Goal: Information Seeking & Learning: Learn about a topic

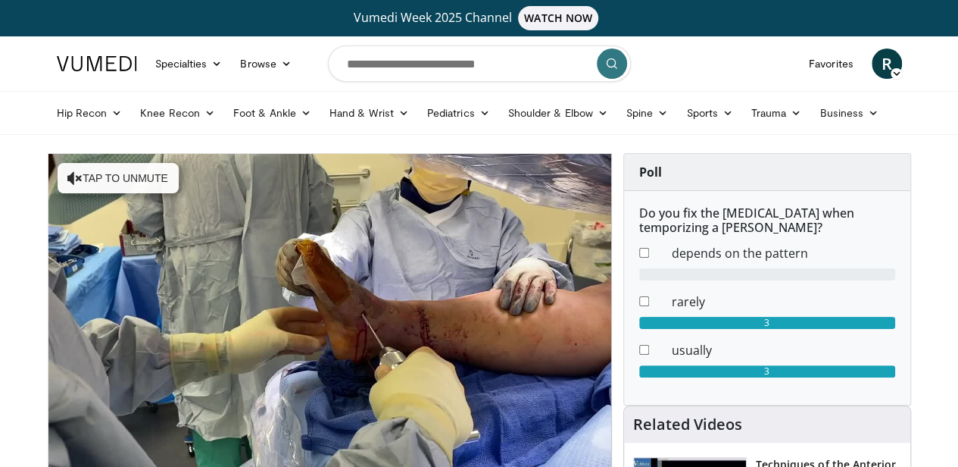
scroll to position [151, 0]
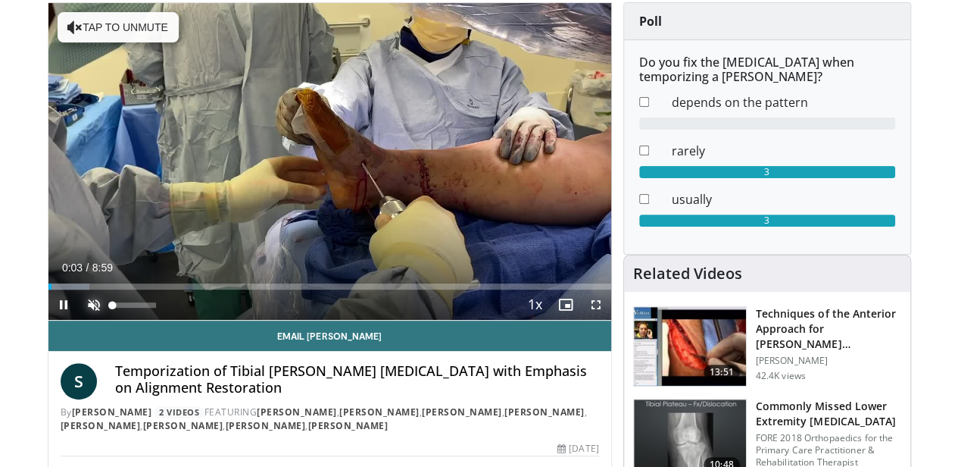
click at [79, 320] on span "Video Player" at bounding box center [94, 304] width 30 height 30
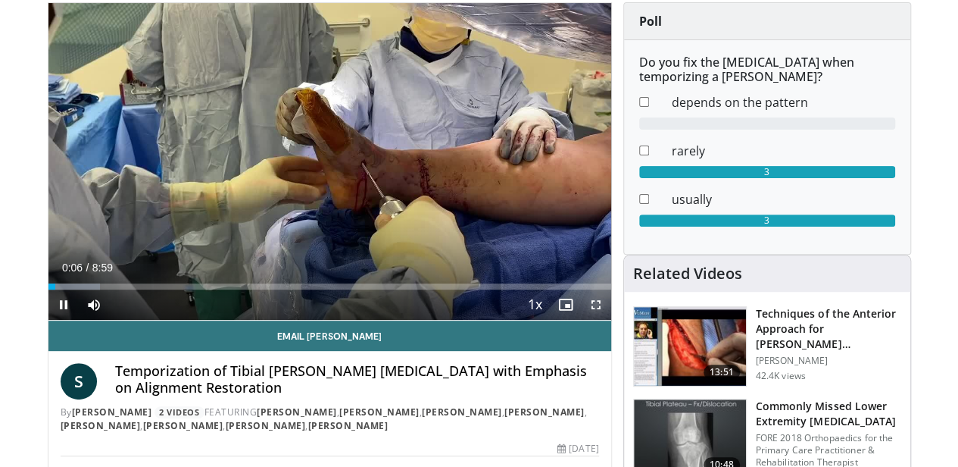
click at [611, 320] on span "Video Player" at bounding box center [596, 304] width 30 height 30
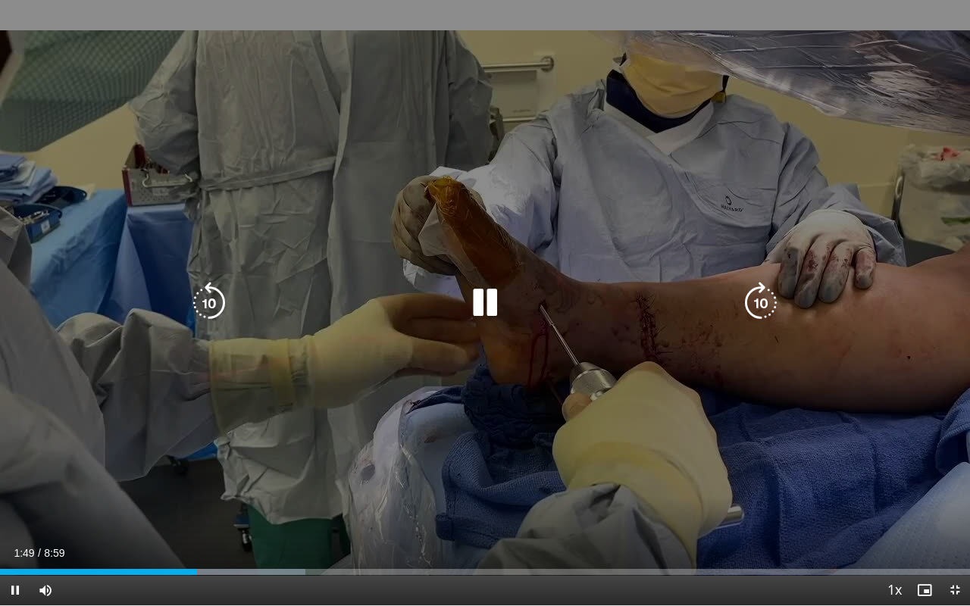
click at [489, 303] on icon "Video Player" at bounding box center [485, 303] width 42 height 42
click at [483, 300] on icon "Video Player" at bounding box center [485, 303] width 42 height 42
click at [469, 292] on icon "Video Player" at bounding box center [485, 303] width 42 height 42
click at [464, 292] on icon "Video Player" at bounding box center [485, 303] width 42 height 42
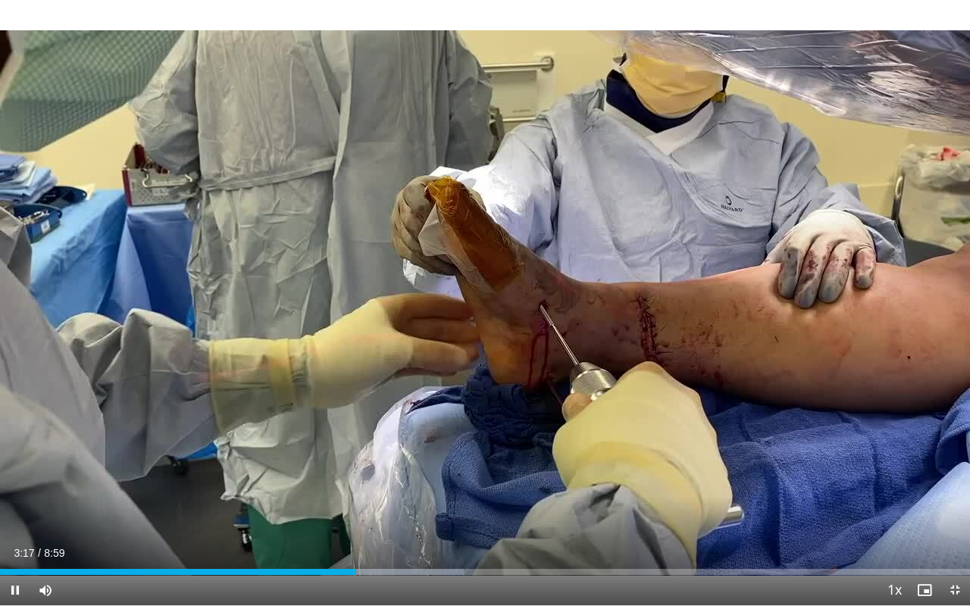
click at [523, 302] on div "10 seconds Tap to unmute" at bounding box center [485, 302] width 970 height 605
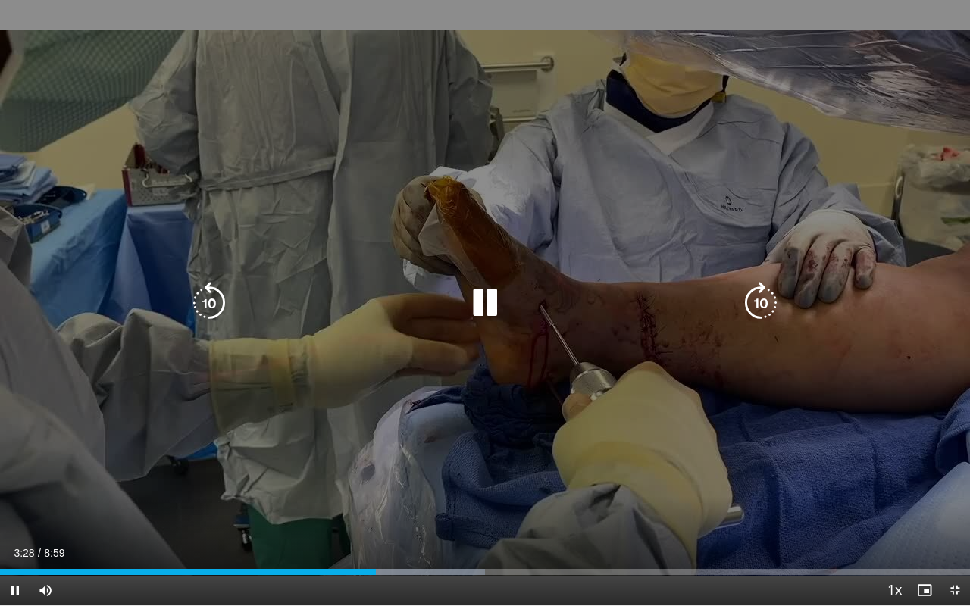
click at [490, 306] on icon "Video Player" at bounding box center [485, 303] width 42 height 42
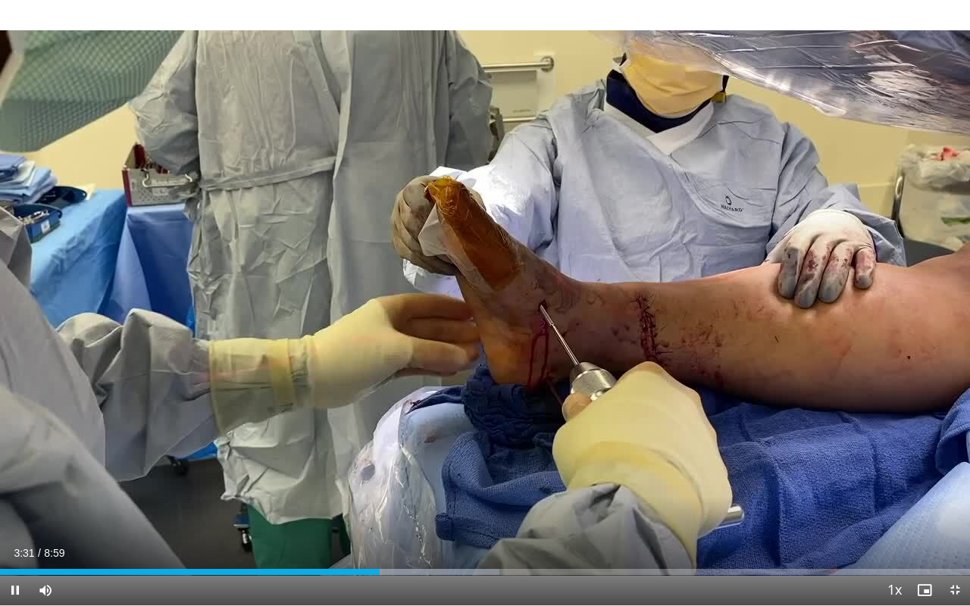
click at [490, 306] on div "10 seconds Tap to unmute" at bounding box center [485, 302] width 970 height 605
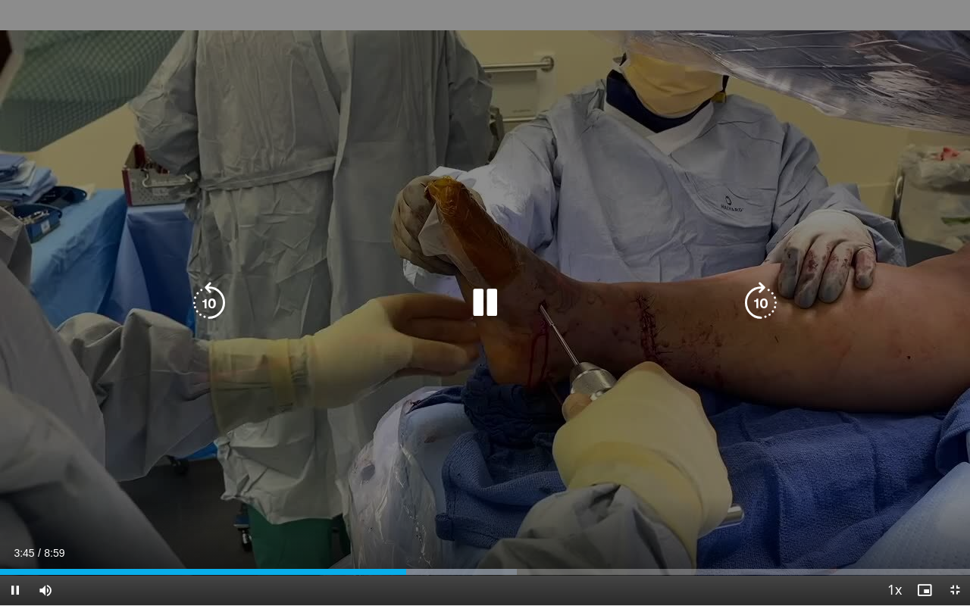
click at [497, 305] on icon "Video Player" at bounding box center [485, 303] width 42 height 42
click at [499, 318] on icon "Video Player" at bounding box center [485, 303] width 42 height 42
click at [473, 305] on icon "Video Player" at bounding box center [485, 303] width 42 height 42
click at [462, 294] on div "Video Player" at bounding box center [485, 303] width 582 height 30
click at [488, 294] on icon "Video Player" at bounding box center [485, 303] width 42 height 42
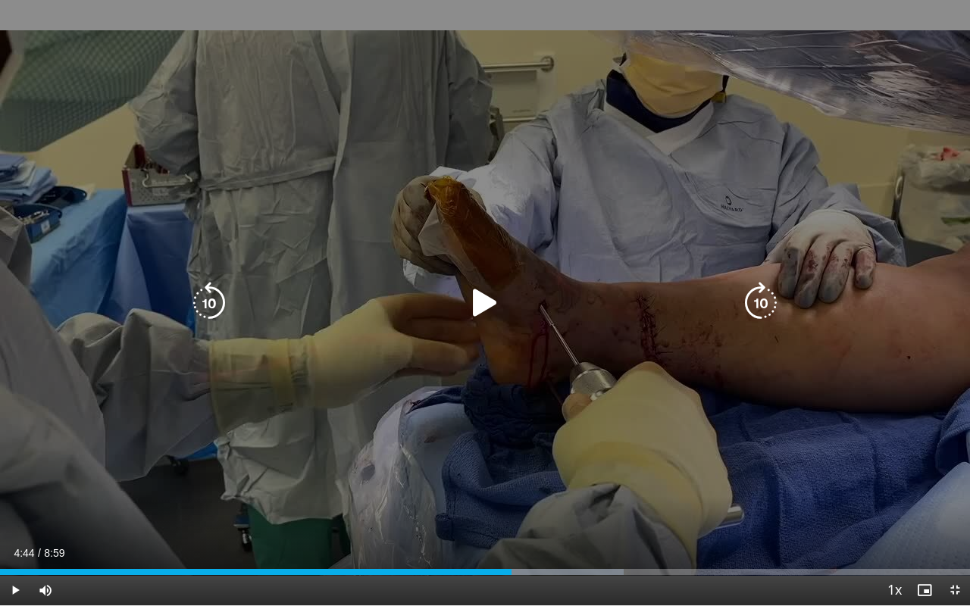
click at [492, 296] on icon "Video Player" at bounding box center [485, 303] width 42 height 42
click at [492, 294] on icon "Video Player" at bounding box center [485, 303] width 42 height 42
click at [497, 296] on icon "Video Player" at bounding box center [485, 303] width 42 height 42
click at [488, 297] on icon "Video Player" at bounding box center [485, 303] width 42 height 42
click at [486, 297] on icon "Video Player" at bounding box center [485, 303] width 42 height 42
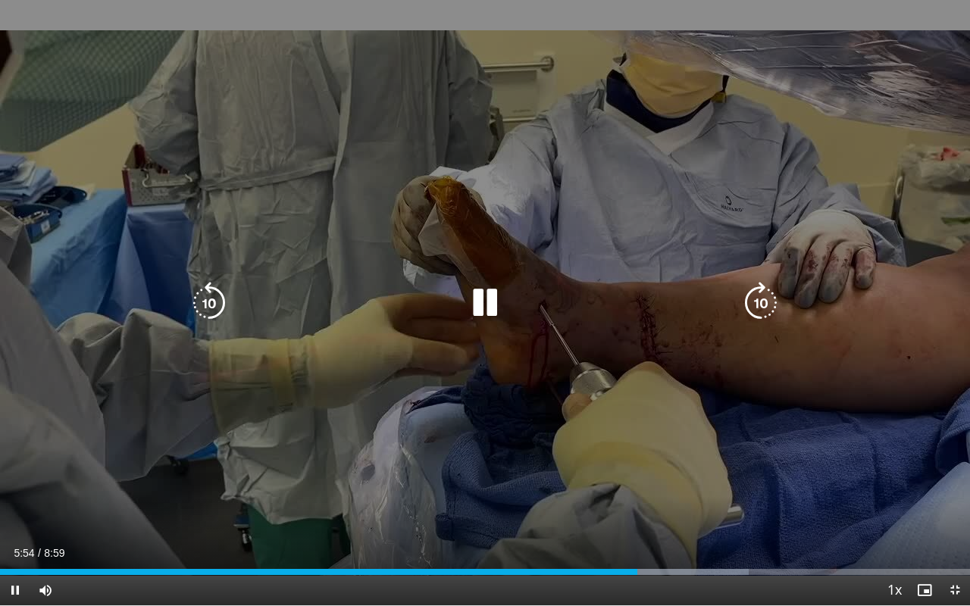
click at [478, 292] on icon "Video Player" at bounding box center [485, 303] width 42 height 42
click at [485, 306] on icon "Video Player" at bounding box center [485, 303] width 42 height 42
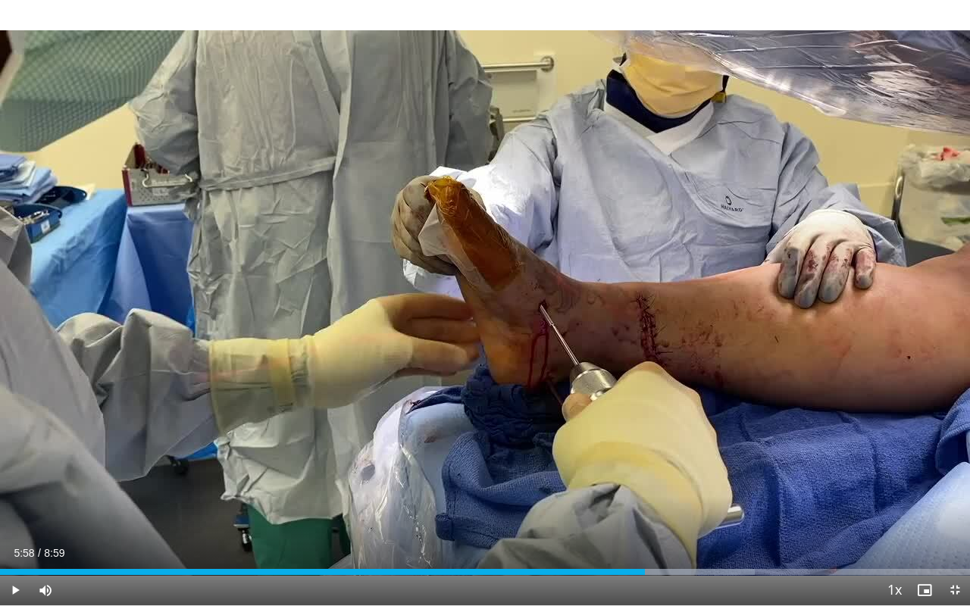
click at [485, 306] on div "10 seconds Tap to unmute" at bounding box center [485, 302] width 970 height 605
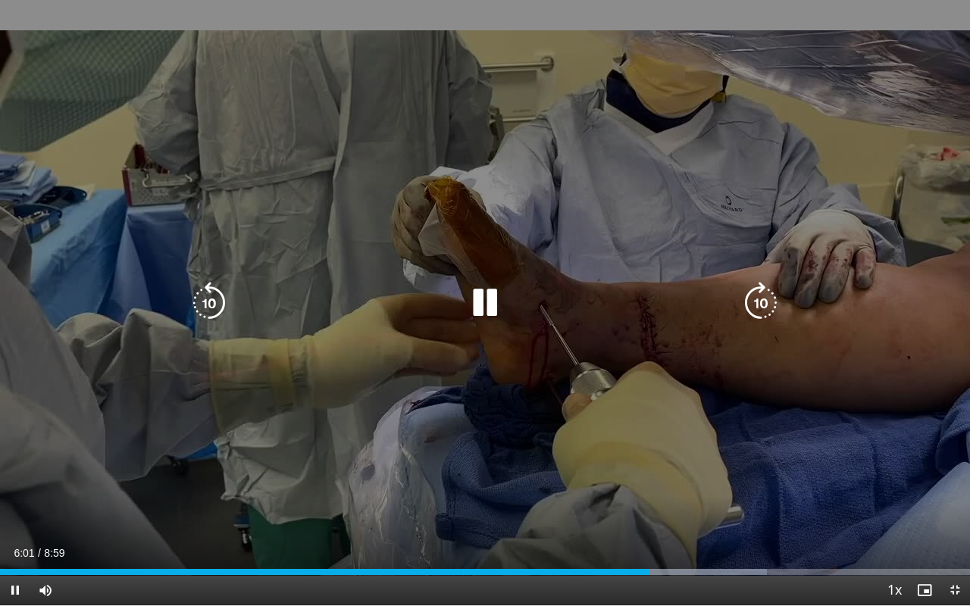
click at [480, 299] on icon "Video Player" at bounding box center [485, 303] width 42 height 42
click at [470, 297] on icon "Video Player" at bounding box center [485, 303] width 42 height 42
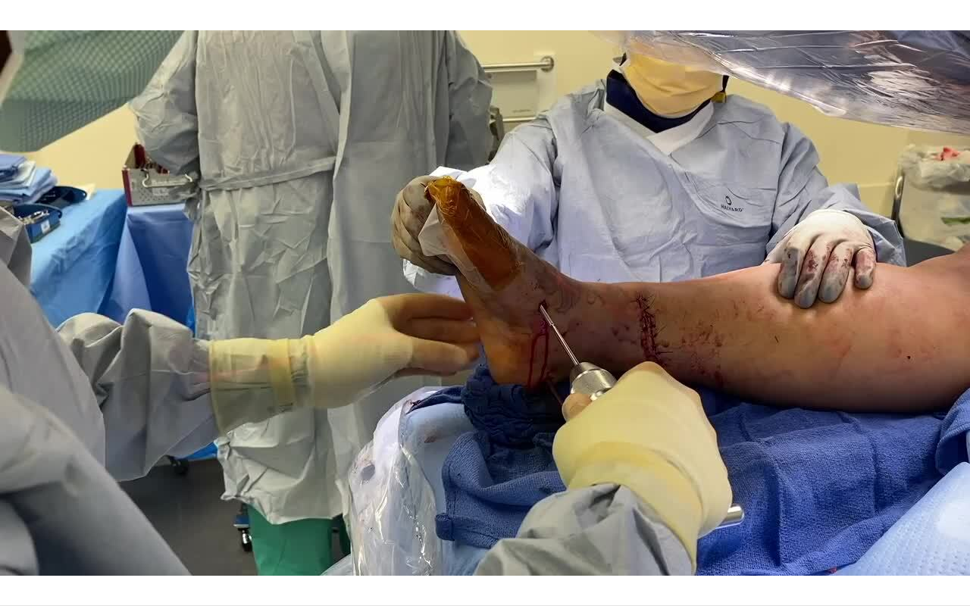
click at [497, 288] on div "10 seconds Tap to unmute" at bounding box center [485, 302] width 970 height 605
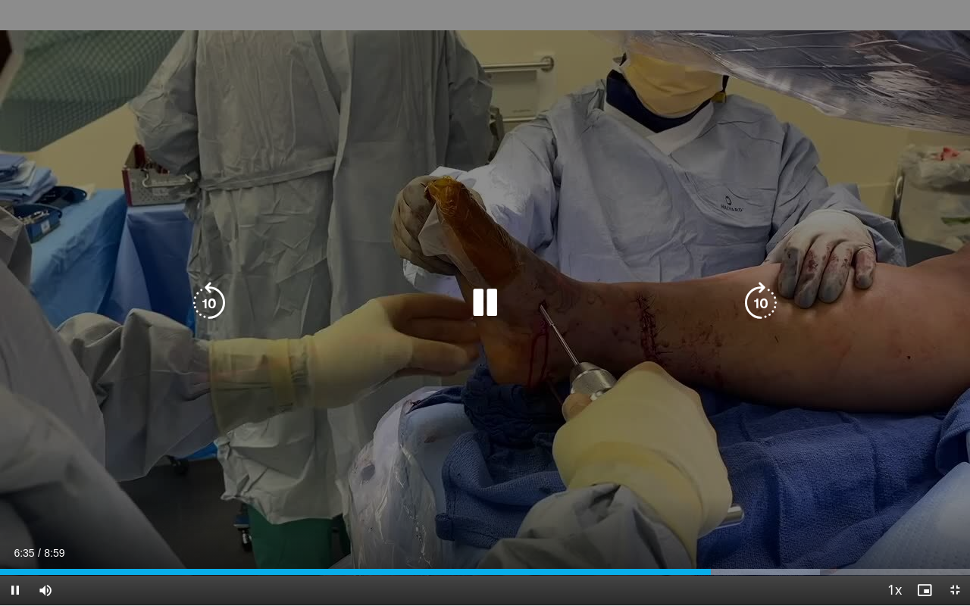
click at [491, 303] on icon "Video Player" at bounding box center [485, 303] width 42 height 42
click at [480, 302] on icon "Video Player" at bounding box center [485, 303] width 42 height 42
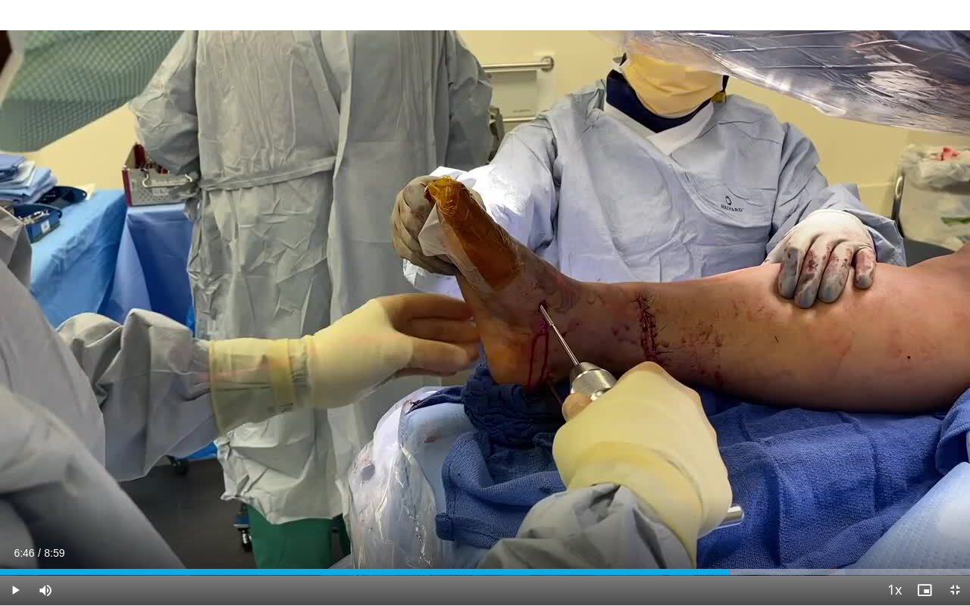
click at [480, 302] on div "10 seconds Tap to unmute" at bounding box center [485, 302] width 970 height 605
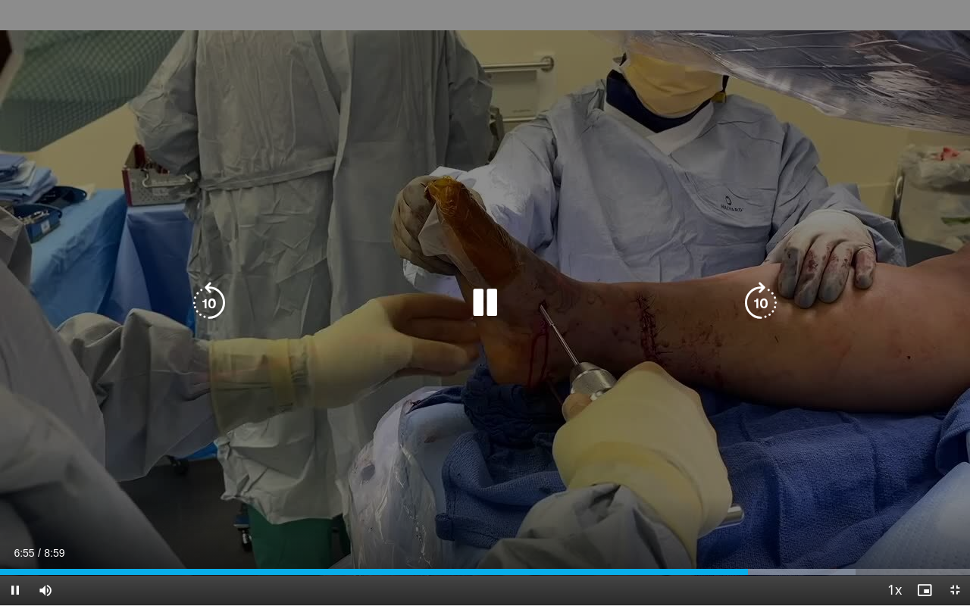
click at [461, 288] on div "Video Player" at bounding box center [485, 303] width 582 height 30
click at [480, 295] on icon "Video Player" at bounding box center [485, 303] width 42 height 42
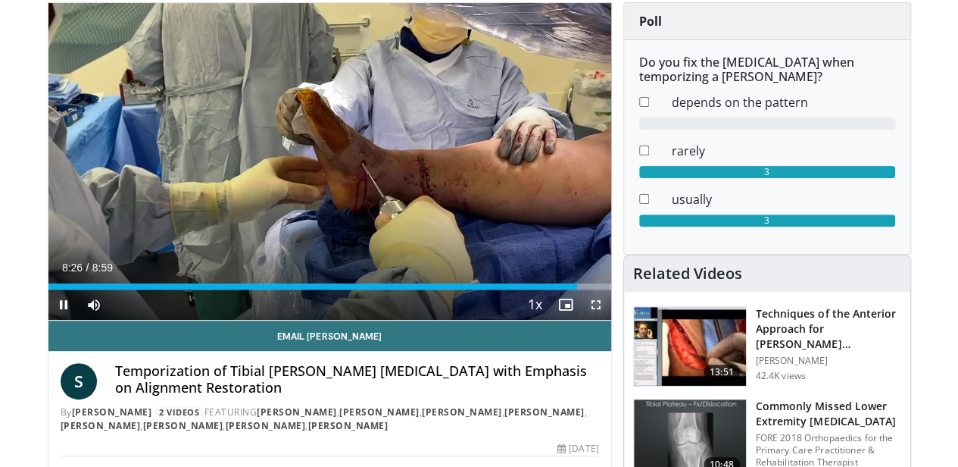
click at [604, 320] on span "Video Player" at bounding box center [596, 304] width 30 height 30
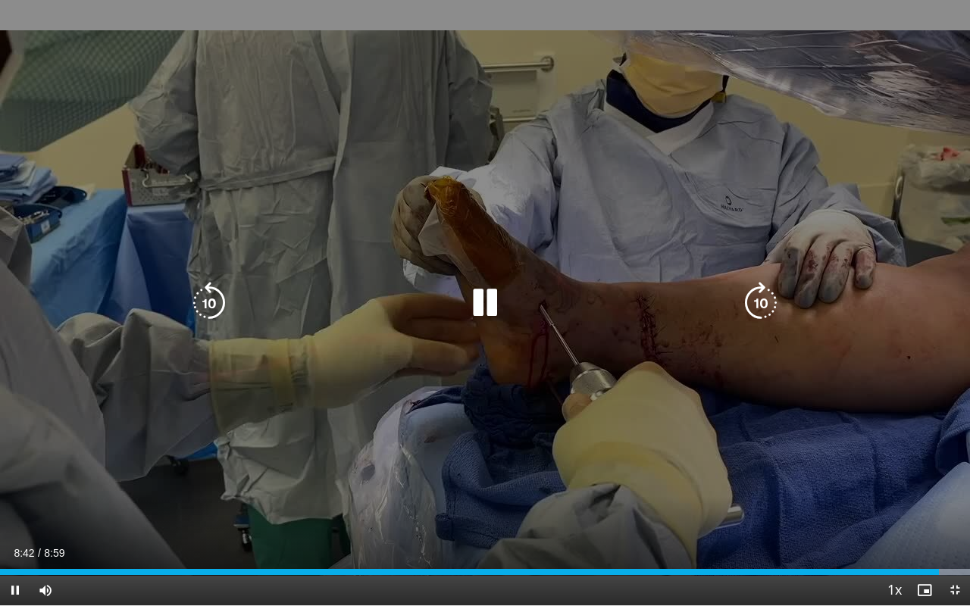
click at [483, 307] on icon "Video Player" at bounding box center [485, 303] width 42 height 42
click at [483, 311] on icon "Video Player" at bounding box center [485, 303] width 42 height 42
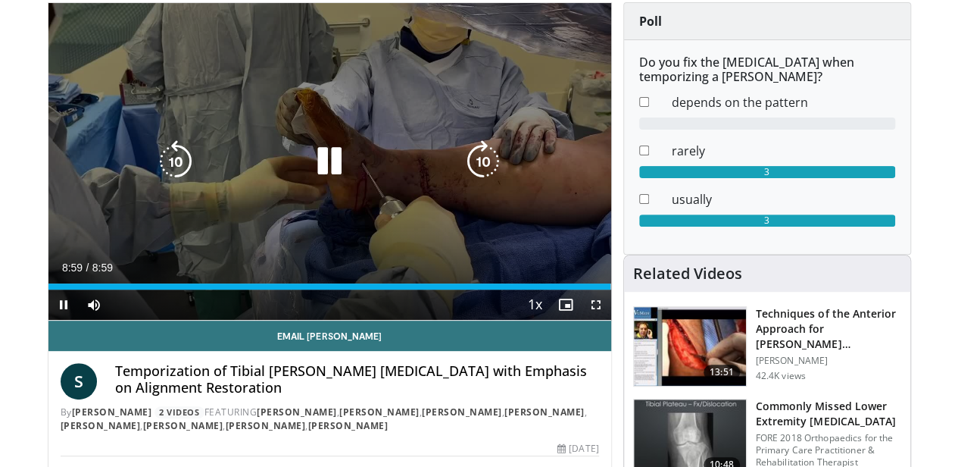
click at [0, 0] on icon "Video Player" at bounding box center [0, 0] width 0 height 0
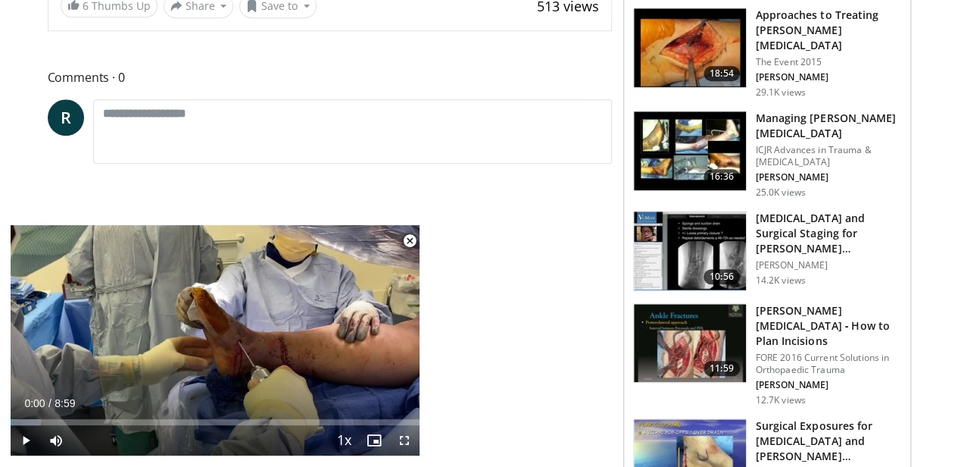
scroll to position [425, 0]
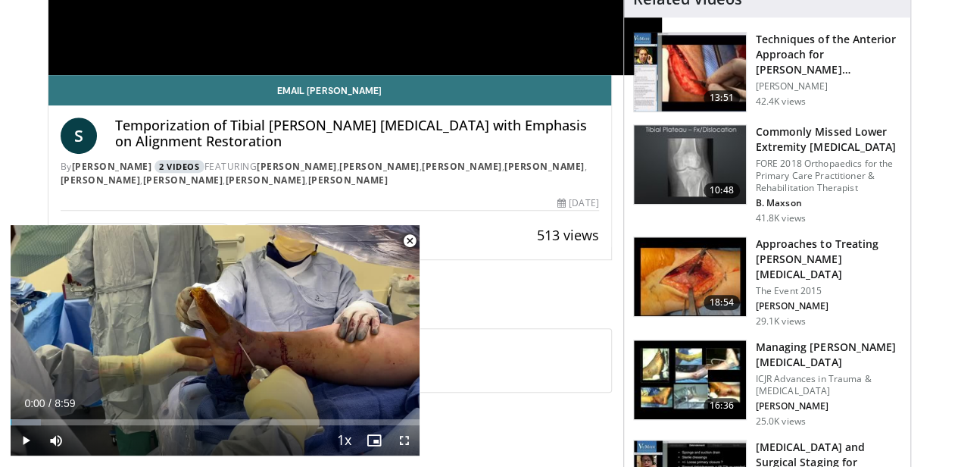
click at [155, 163] on link "2 Videos" at bounding box center [180, 166] width 50 height 13
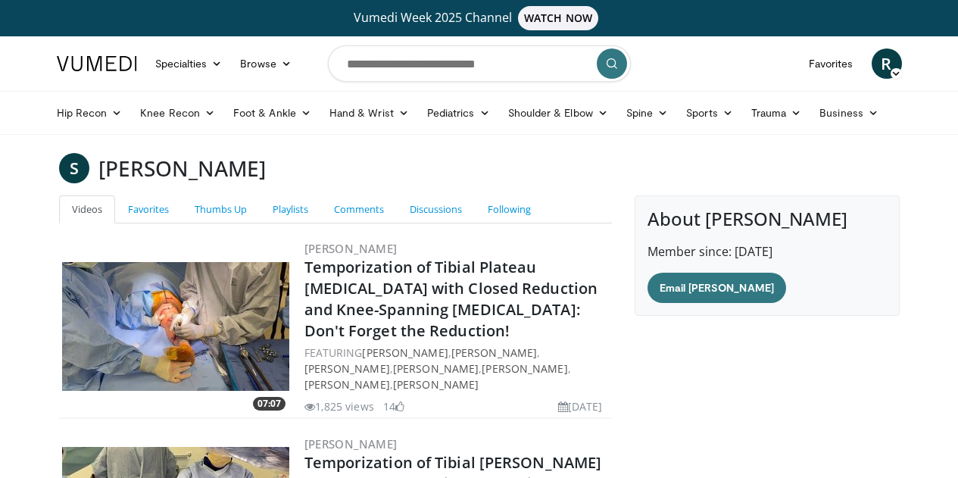
scroll to position [217, 0]
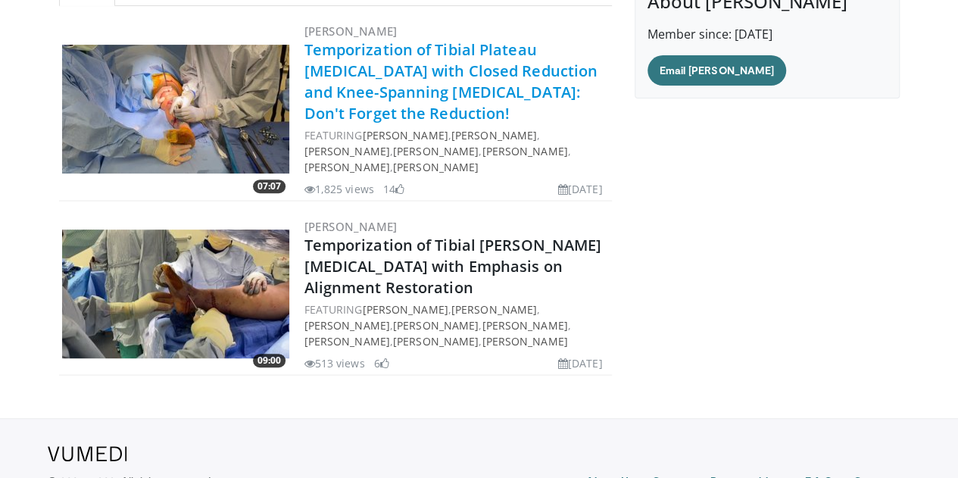
click at [373, 67] on link "Temporization of Tibial Plateau Fractures with Closed Reduction and Knee-Spanni…" at bounding box center [452, 81] width 294 height 84
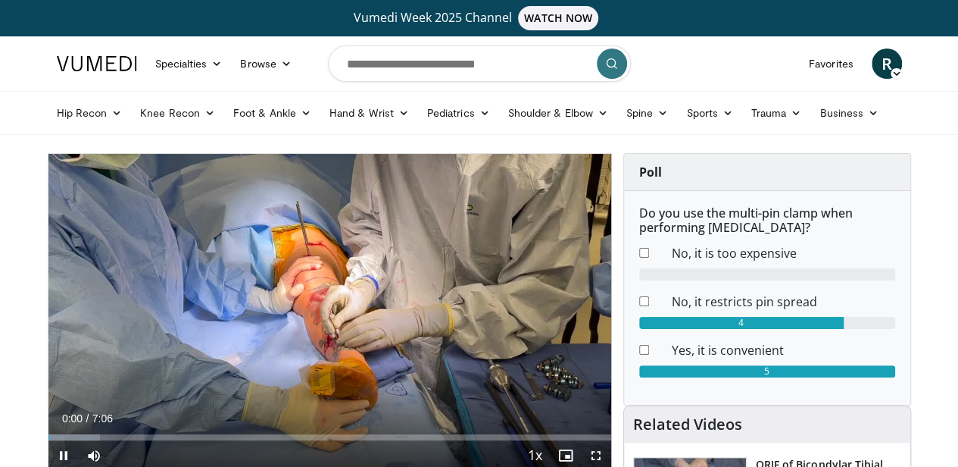
scroll to position [127, 0]
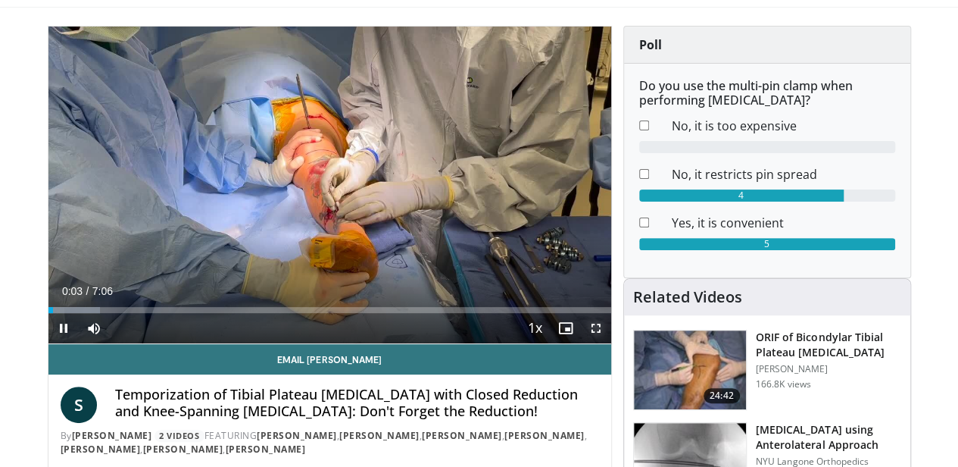
click at [606, 343] on span "Video Player" at bounding box center [596, 328] width 30 height 30
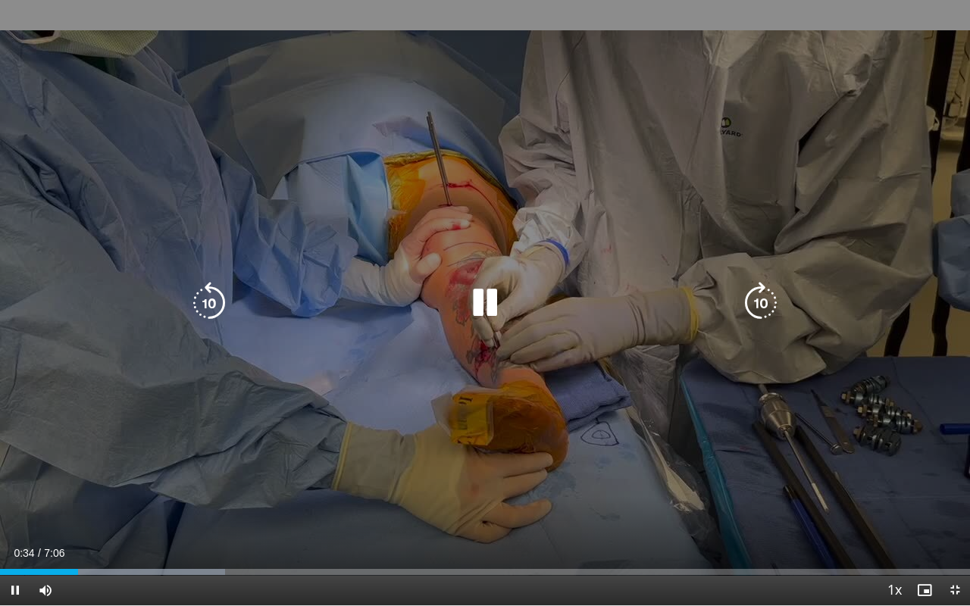
click at [483, 303] on icon "Video Player" at bounding box center [485, 303] width 42 height 42
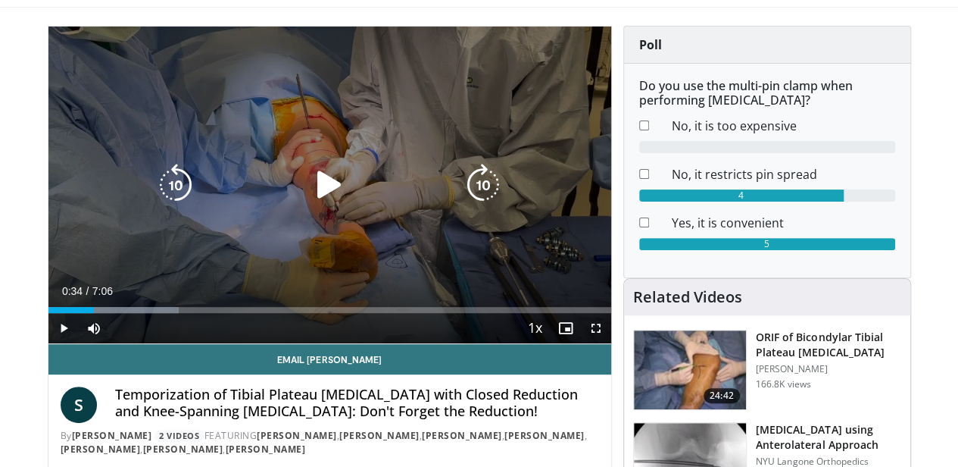
click at [308, 205] on icon "Video Player" at bounding box center [329, 185] width 42 height 42
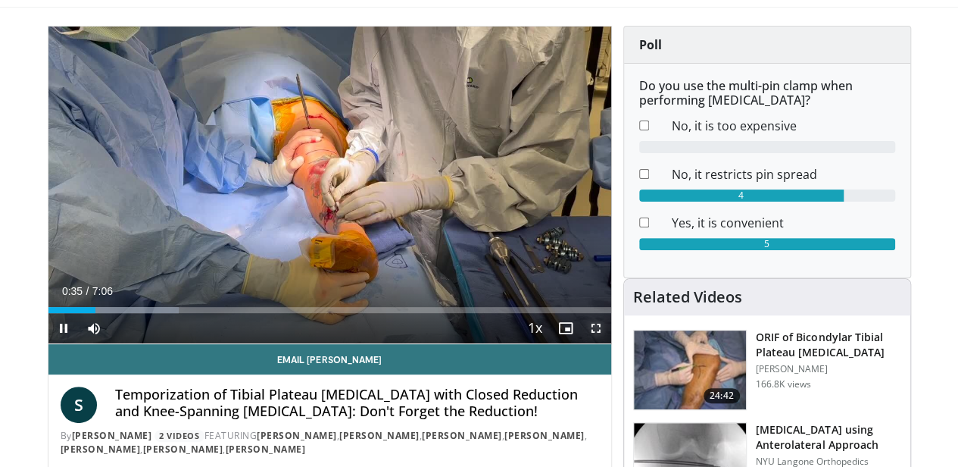
click at [611, 343] on span "Video Player" at bounding box center [596, 328] width 30 height 30
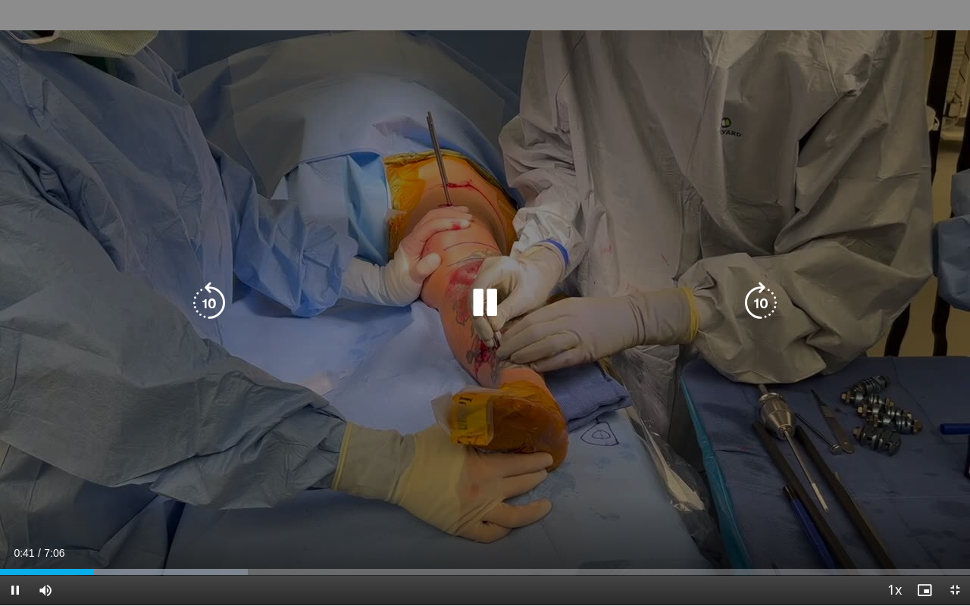
click at [473, 307] on icon "Video Player" at bounding box center [485, 303] width 42 height 42
click at [472, 285] on icon "Video Player" at bounding box center [485, 303] width 42 height 42
click at [485, 300] on icon "Video Player" at bounding box center [485, 303] width 42 height 42
click at [191, 309] on icon "Video Player" at bounding box center [209, 303] width 42 height 42
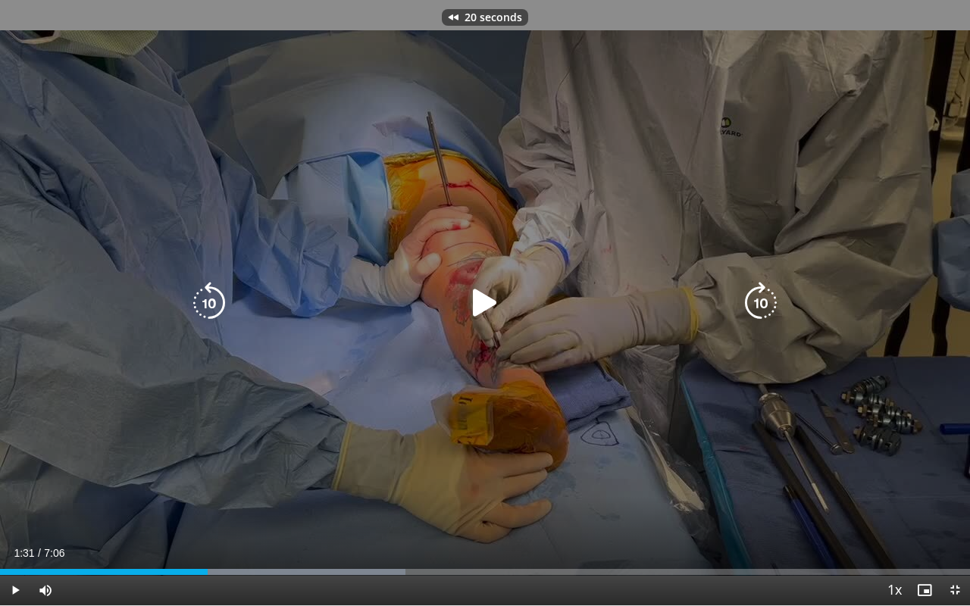
click at [191, 309] on icon "Video Player" at bounding box center [209, 303] width 42 height 42
click at [473, 302] on icon "Video Player" at bounding box center [485, 303] width 42 height 42
click at [461, 284] on div "30 seconds Tap to unmute" at bounding box center [485, 302] width 970 height 605
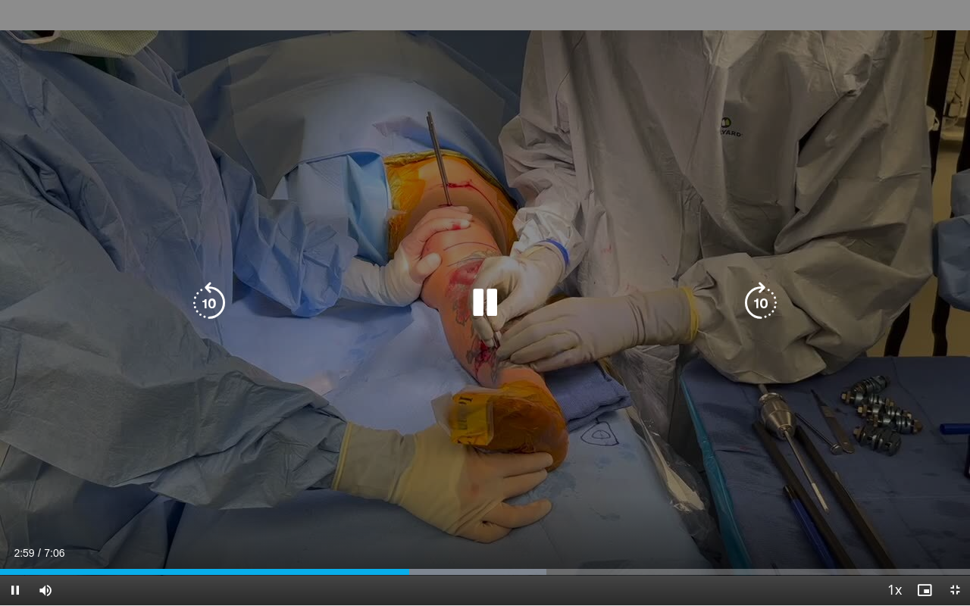
click at [483, 295] on icon "Video Player" at bounding box center [485, 303] width 42 height 42
click at [486, 289] on icon "Video Player" at bounding box center [485, 303] width 42 height 42
click at [479, 292] on icon "Video Player" at bounding box center [485, 303] width 42 height 42
click at [477, 296] on icon "Video Player" at bounding box center [485, 303] width 42 height 42
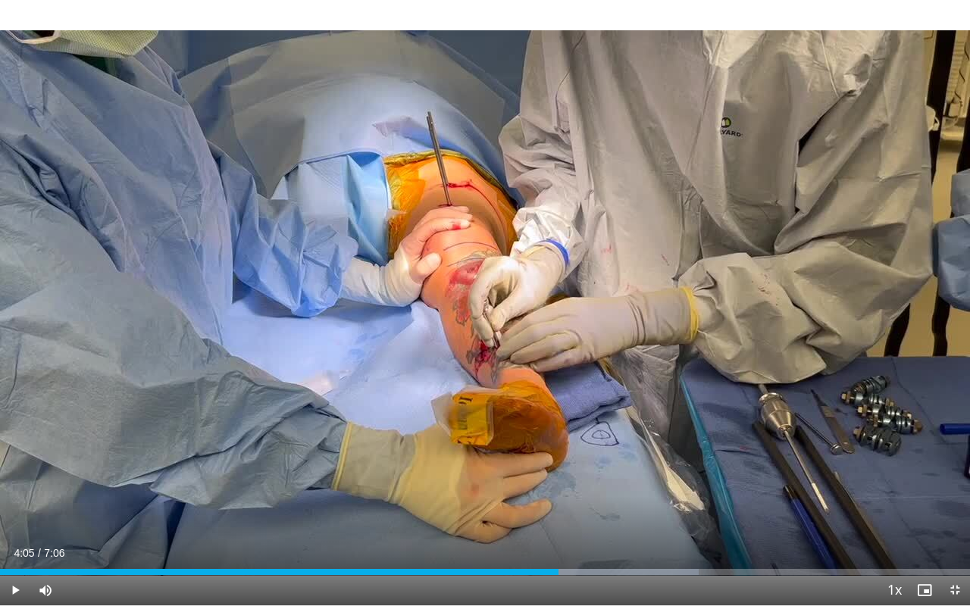
drag, startPoint x: 477, startPoint y: 296, endPoint x: 396, endPoint y: 296, distance: 80.3
click at [396, 296] on div "30 seconds Tap to unmute" at bounding box center [485, 302] width 970 height 605
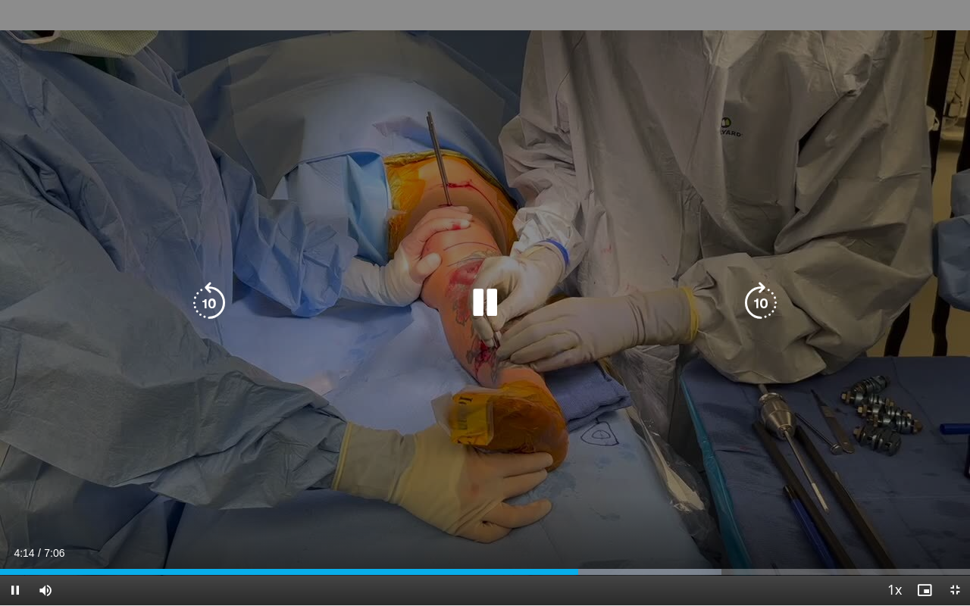
click at [489, 306] on icon "Video Player" at bounding box center [485, 303] width 42 height 42
click at [497, 307] on icon "Video Player" at bounding box center [485, 303] width 42 height 42
drag, startPoint x: 497, startPoint y: 307, endPoint x: 444, endPoint y: 311, distance: 53.2
click at [444, 311] on div "30 seconds Tap to unmute" at bounding box center [485, 302] width 970 height 605
click at [485, 303] on icon "Video Player" at bounding box center [485, 303] width 42 height 42
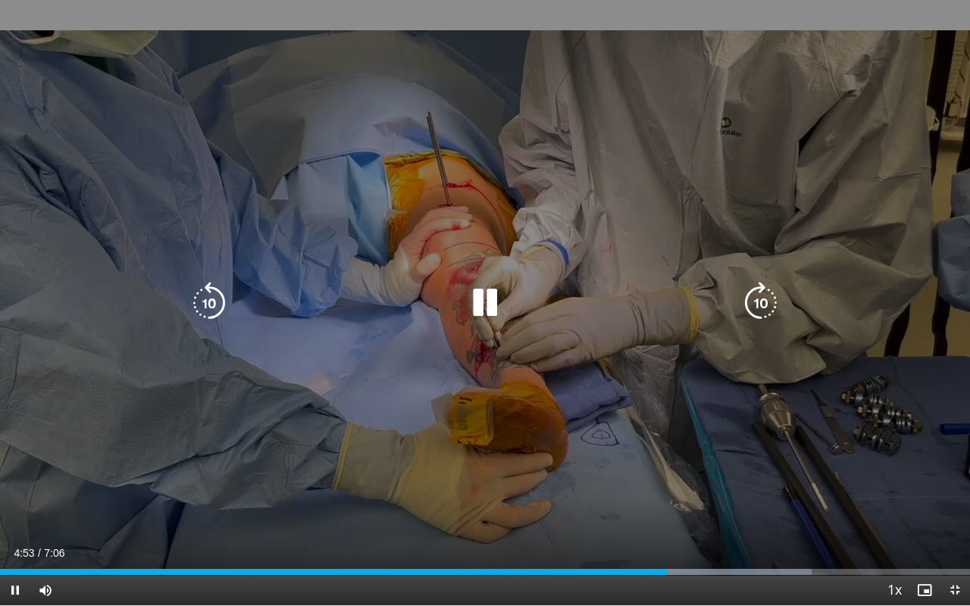
click at [473, 291] on icon "Video Player" at bounding box center [485, 303] width 42 height 42
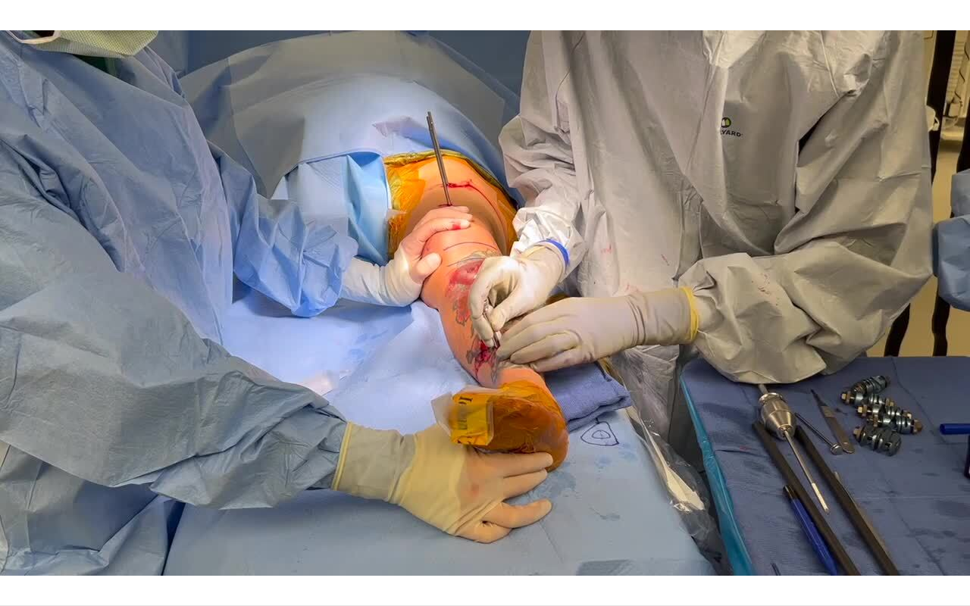
click at [480, 292] on div "30 seconds Tap to unmute" at bounding box center [485, 302] width 970 height 605
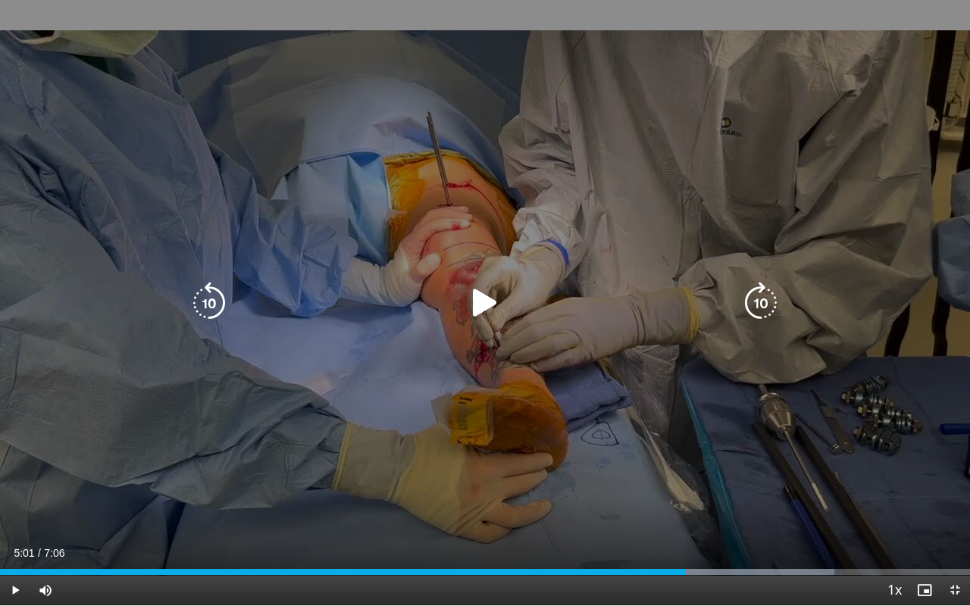
click at [489, 292] on icon "Video Player" at bounding box center [485, 303] width 42 height 42
click at [492, 291] on icon "Video Player" at bounding box center [485, 303] width 42 height 42
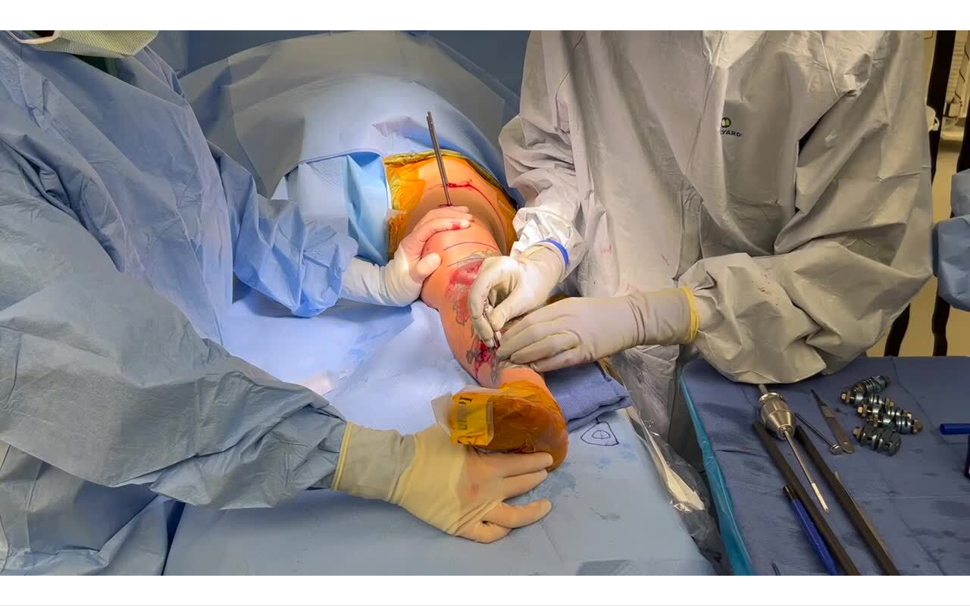
click at [492, 291] on div "30 seconds Tap to unmute" at bounding box center [485, 302] width 970 height 605
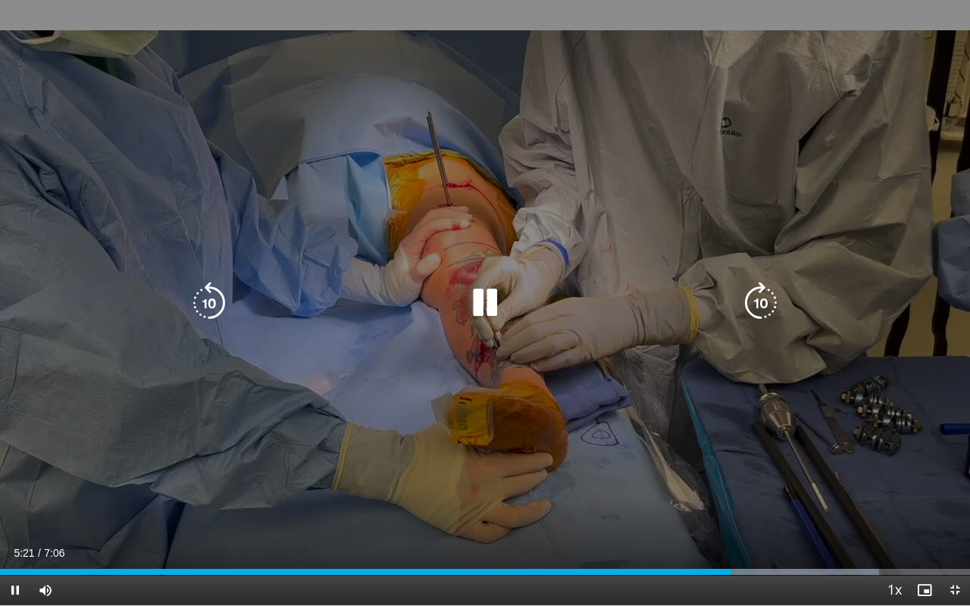
click at [468, 288] on icon "Video Player" at bounding box center [485, 303] width 42 height 42
click at [479, 287] on icon "Video Player" at bounding box center [485, 303] width 42 height 42
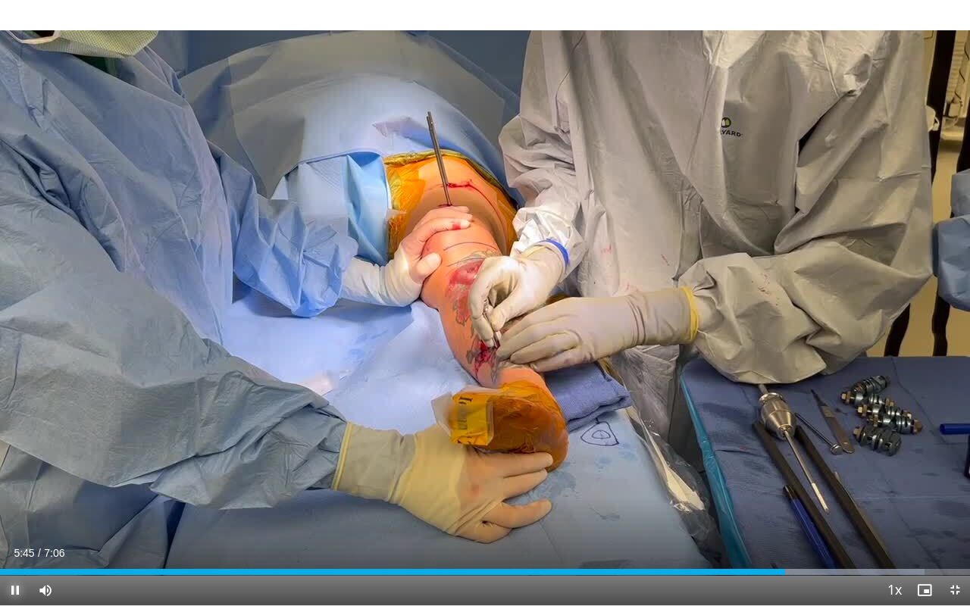
click at [8, 466] on span "Video Player" at bounding box center [15, 590] width 30 height 30
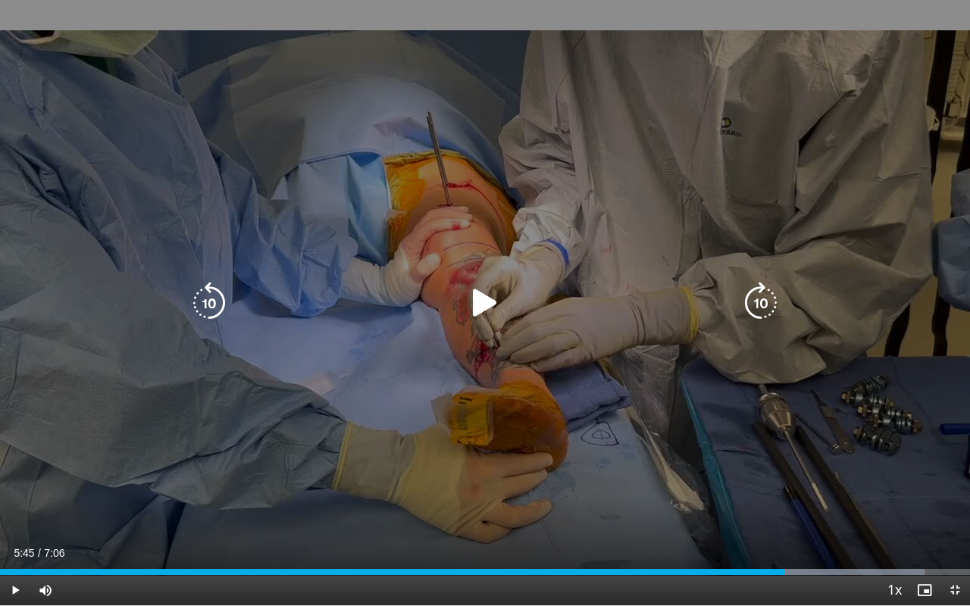
click at [202, 318] on icon "Video Player" at bounding box center [209, 303] width 42 height 42
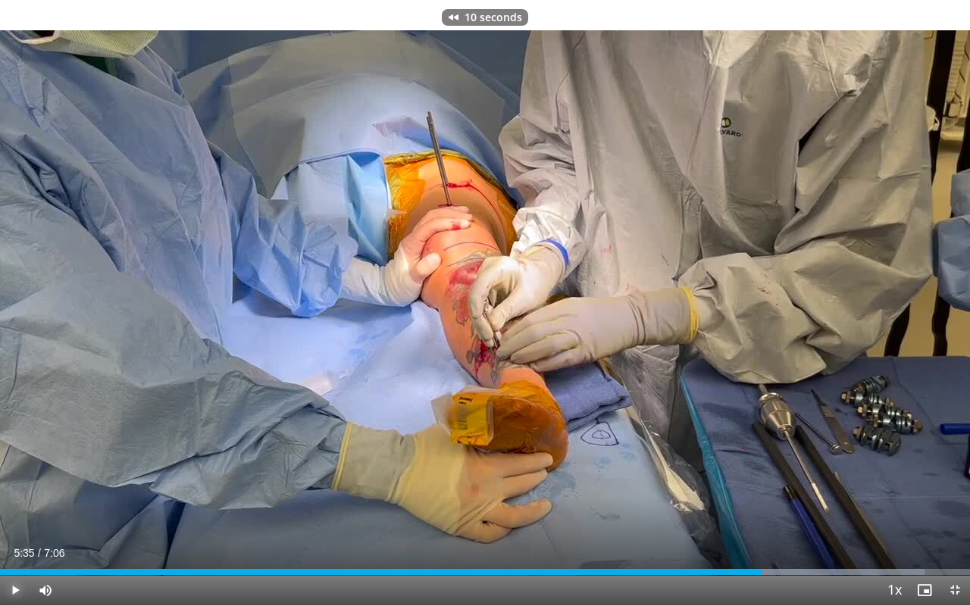
click at [2, 466] on span "Video Player" at bounding box center [15, 590] width 30 height 30
click at [12, 466] on span "Video Player" at bounding box center [15, 590] width 30 height 30
click at [11, 466] on span "Video Player" at bounding box center [15, 590] width 30 height 30
click at [0, 466] on button "Play" at bounding box center [15, 590] width 30 height 30
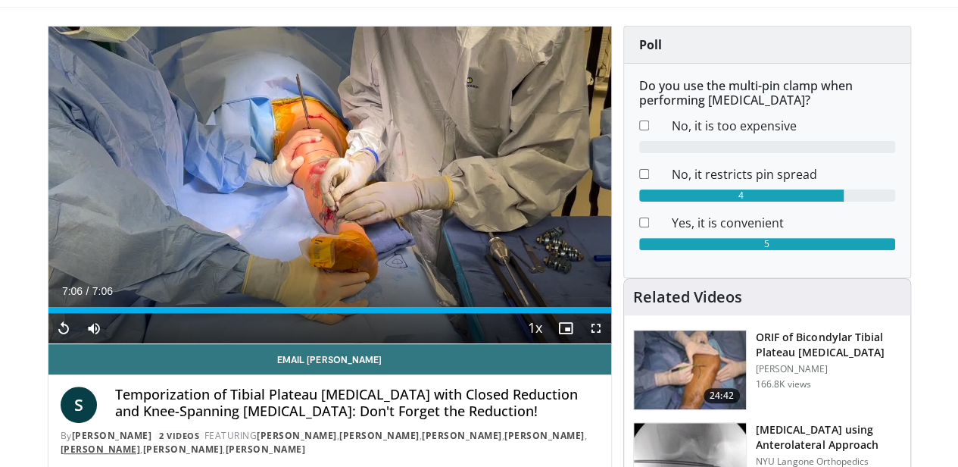
click at [141, 455] on link "Mark Lee" at bounding box center [101, 448] width 80 height 13
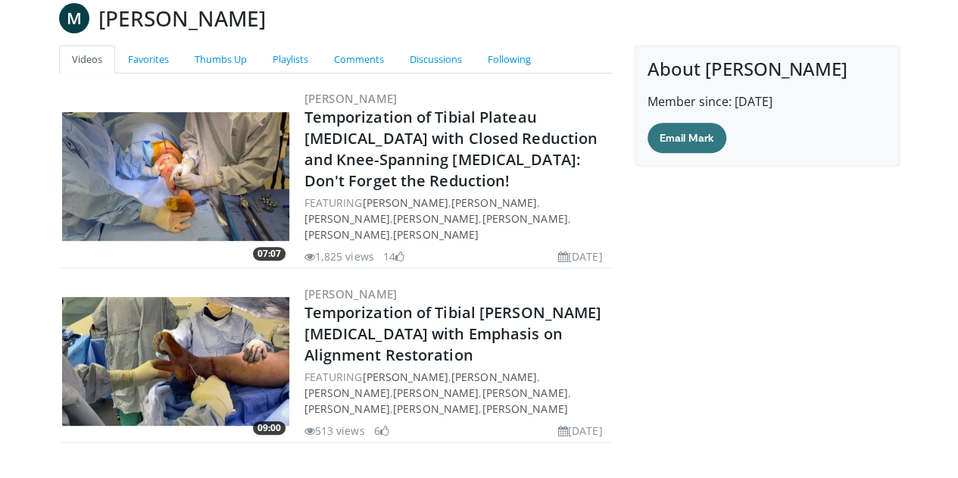
scroll to position [252, 0]
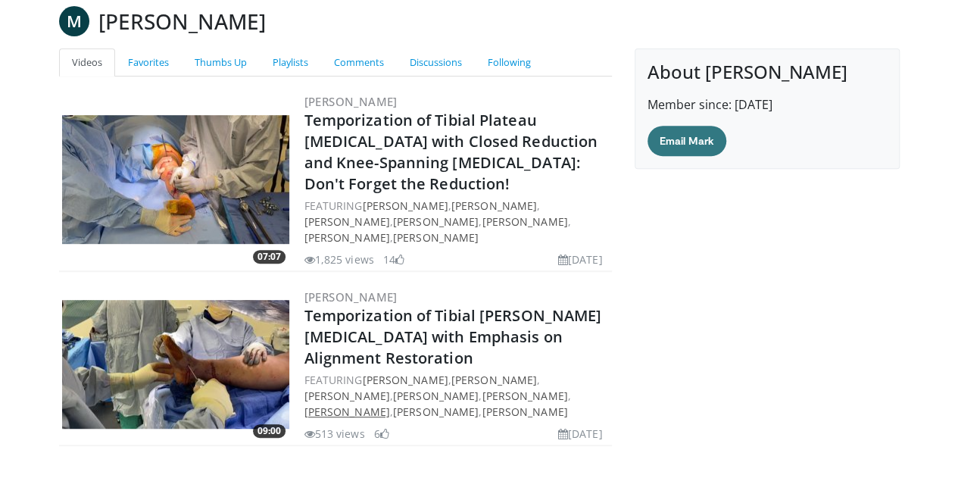
click at [390, 405] on link "[PERSON_NAME]" at bounding box center [348, 412] width 86 height 14
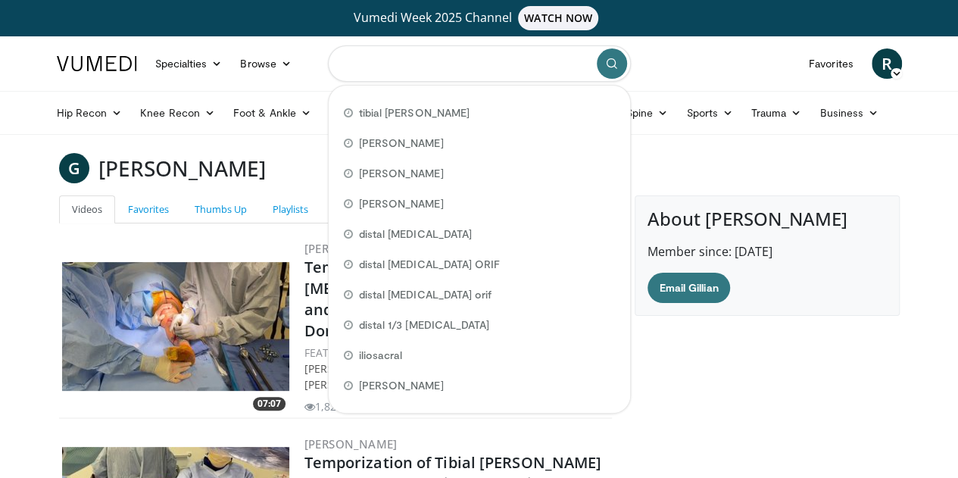
click at [464, 64] on input "Search topics, interventions" at bounding box center [479, 63] width 303 height 36
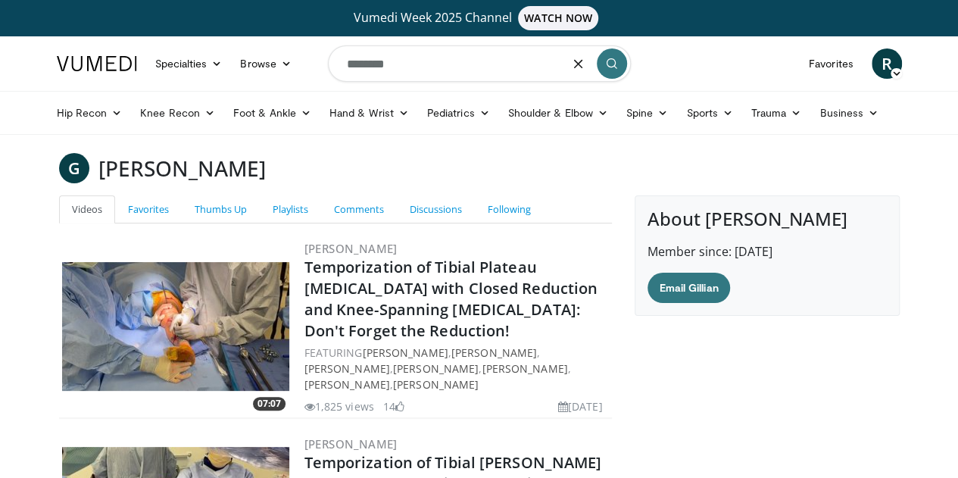
type input "********"
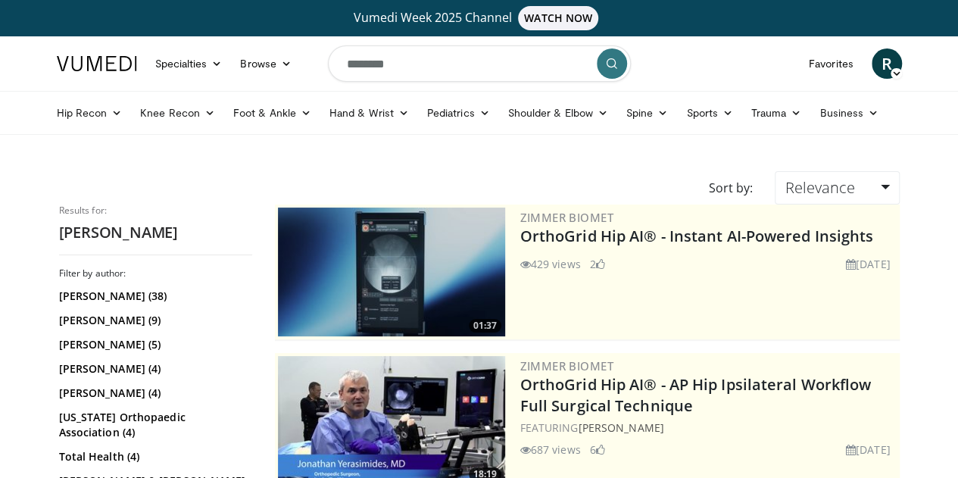
scroll to position [269, 0]
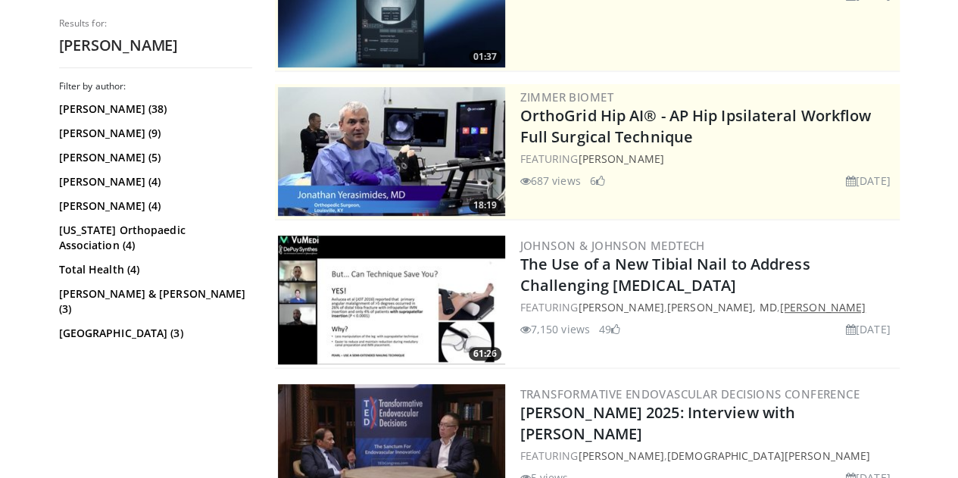
click at [817, 308] on link "[PERSON_NAME]" at bounding box center [823, 307] width 86 height 14
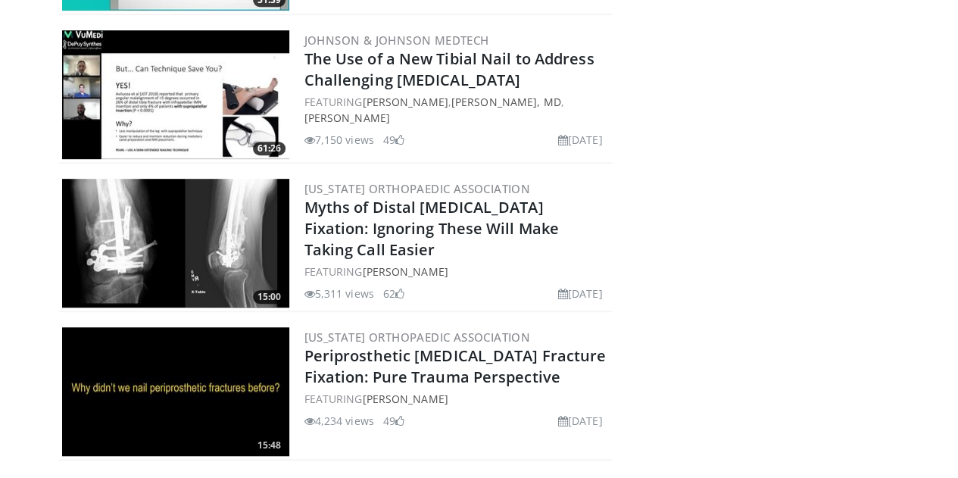
scroll to position [352, 0]
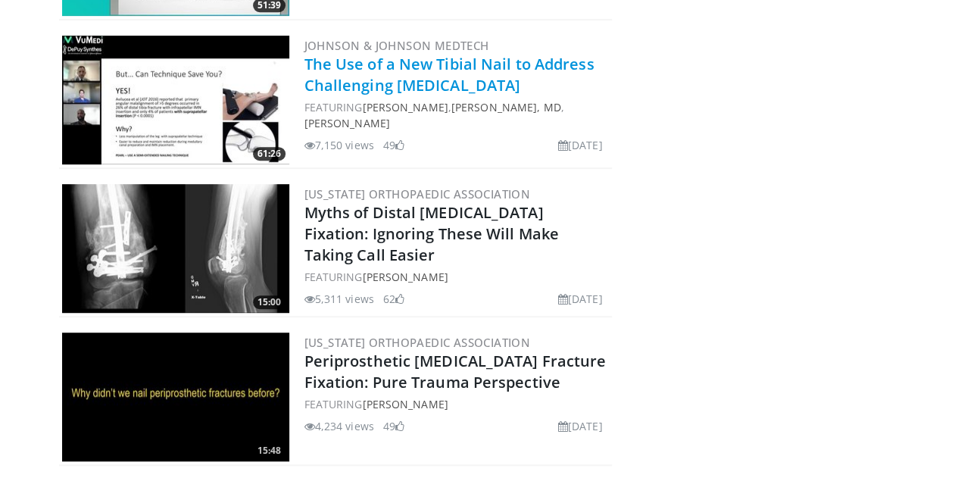
click at [402, 67] on link "The Use of a New Tibial Nail to Address Challenging [MEDICAL_DATA]" at bounding box center [450, 75] width 290 height 42
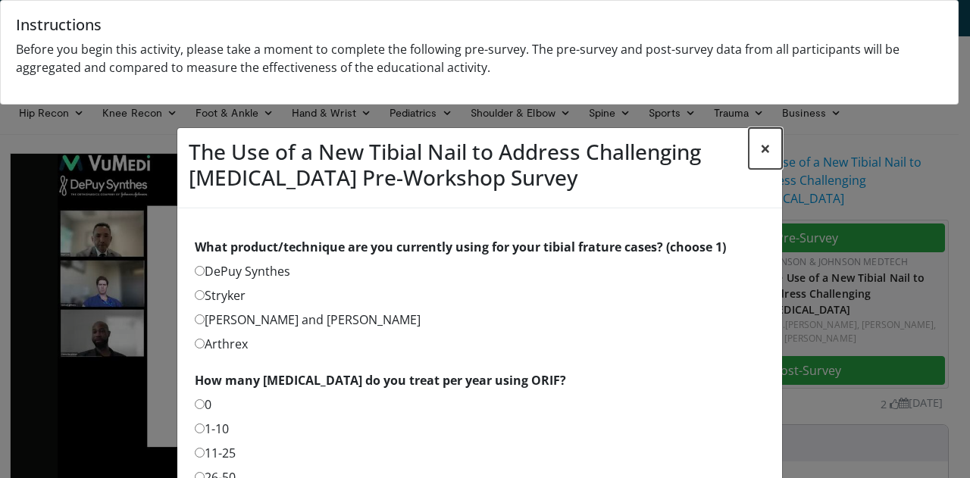
click at [761, 143] on button "×" at bounding box center [765, 148] width 33 height 41
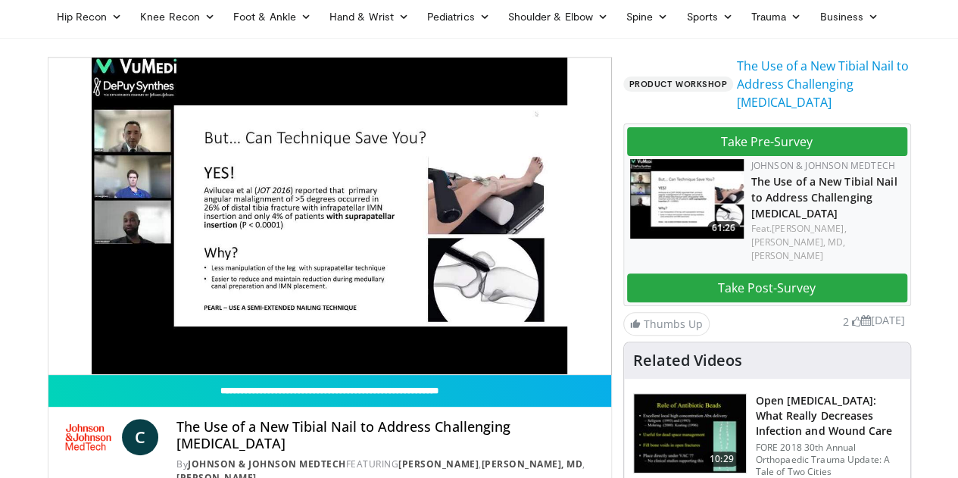
scroll to position [108, 0]
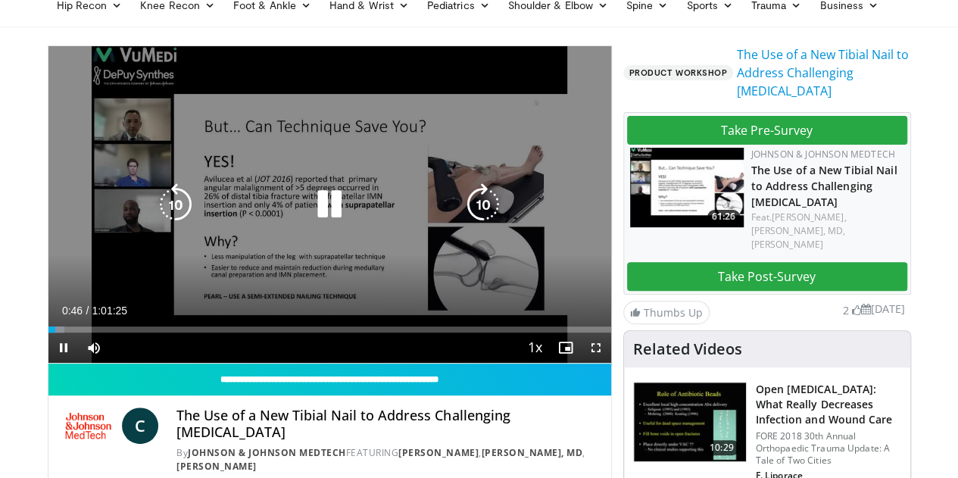
click at [311, 211] on icon "Video Player" at bounding box center [329, 204] width 42 height 42
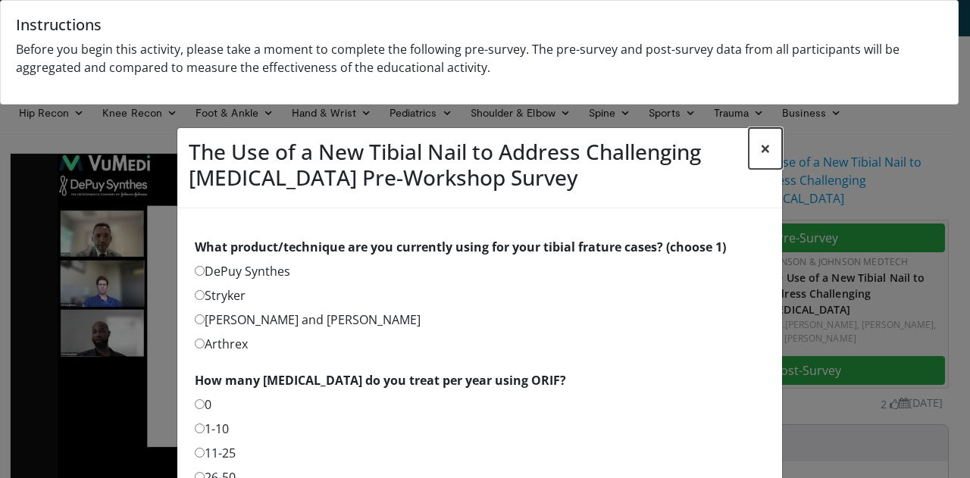
click at [759, 148] on button "×" at bounding box center [765, 148] width 33 height 41
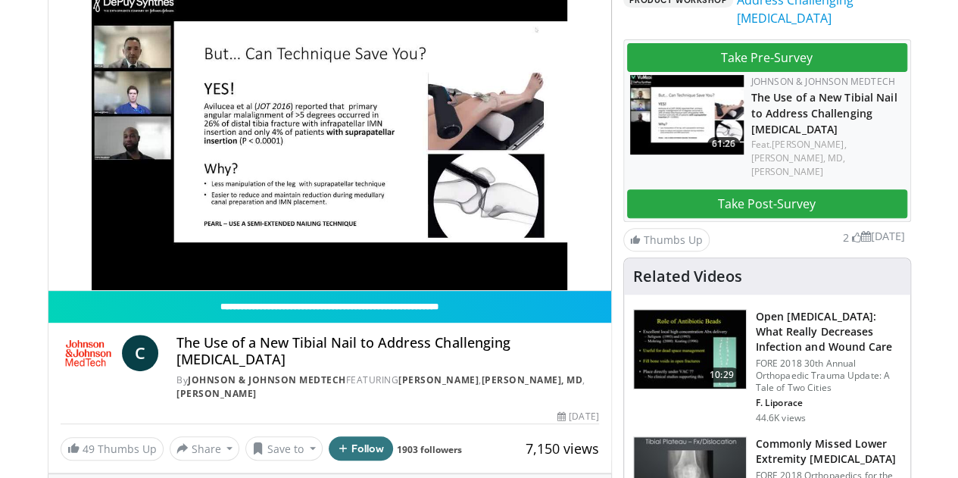
scroll to position [189, 0]
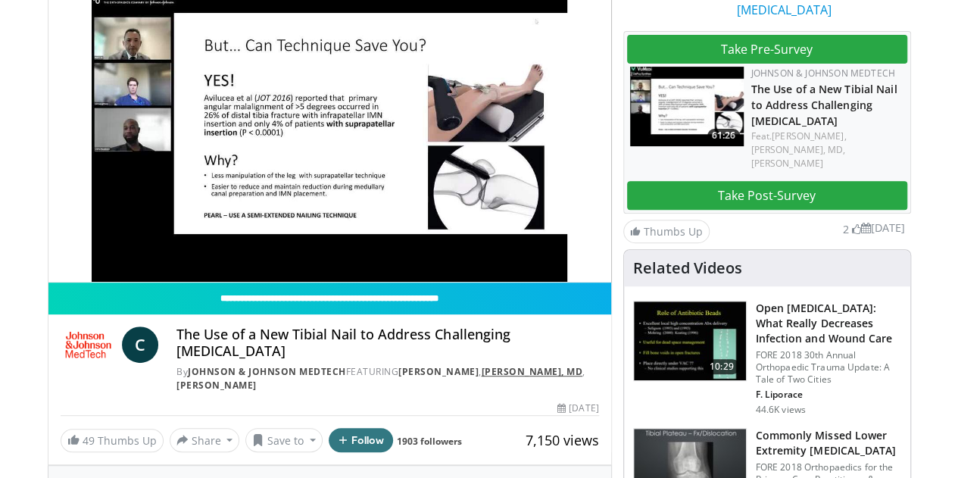
click at [481, 378] on link "[PERSON_NAME], MD" at bounding box center [532, 371] width 102 height 13
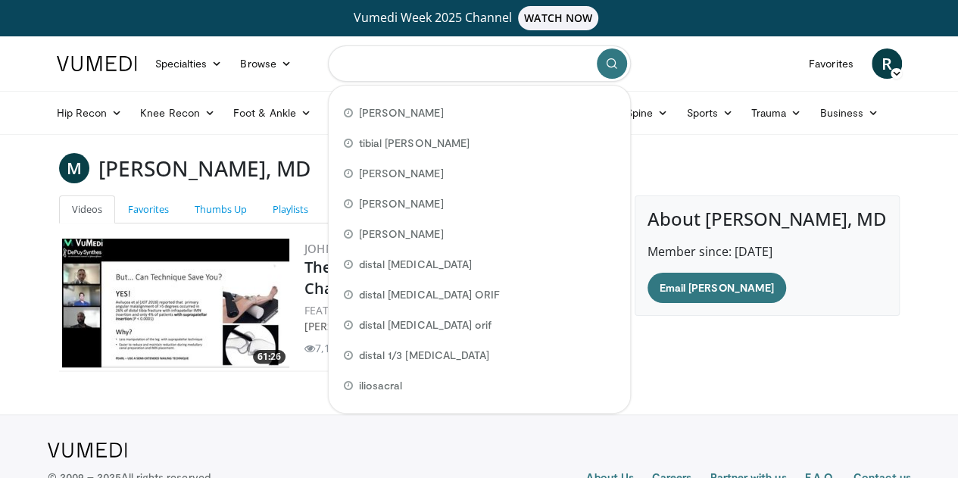
click at [493, 73] on input "Search topics, interventions" at bounding box center [479, 63] width 303 height 36
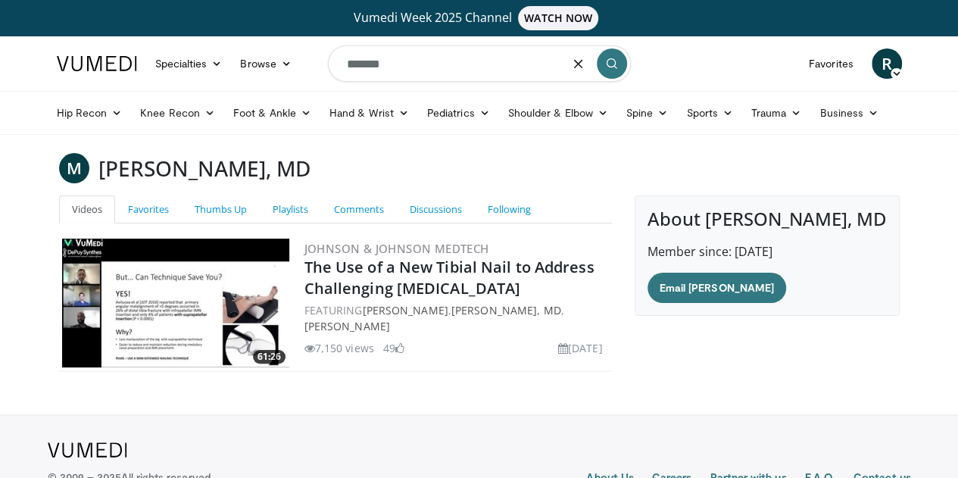
type input "*******"
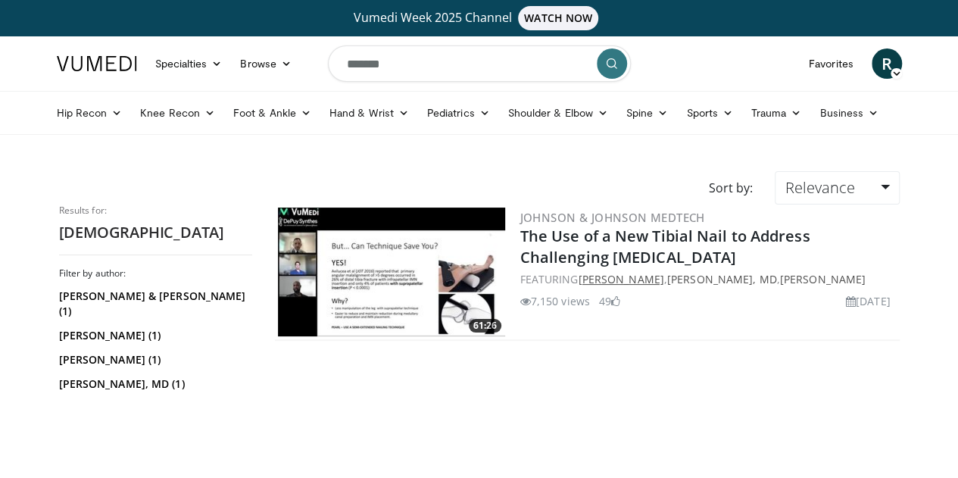
click at [635, 277] on link "[PERSON_NAME]" at bounding box center [621, 279] width 86 height 14
click at [568, 220] on link "Johnson & Johnson MedTech" at bounding box center [612, 217] width 185 height 15
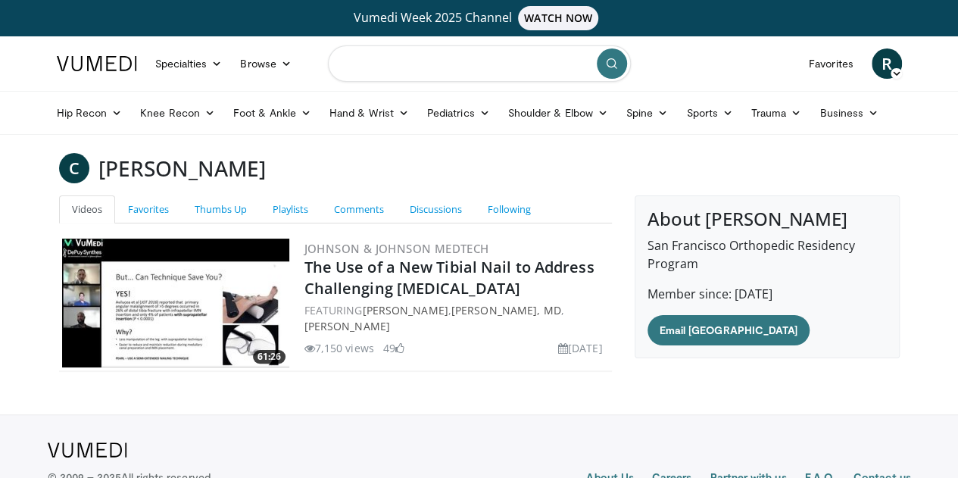
click at [417, 67] on input "Search topics, interventions" at bounding box center [479, 63] width 303 height 36
type input "*****"
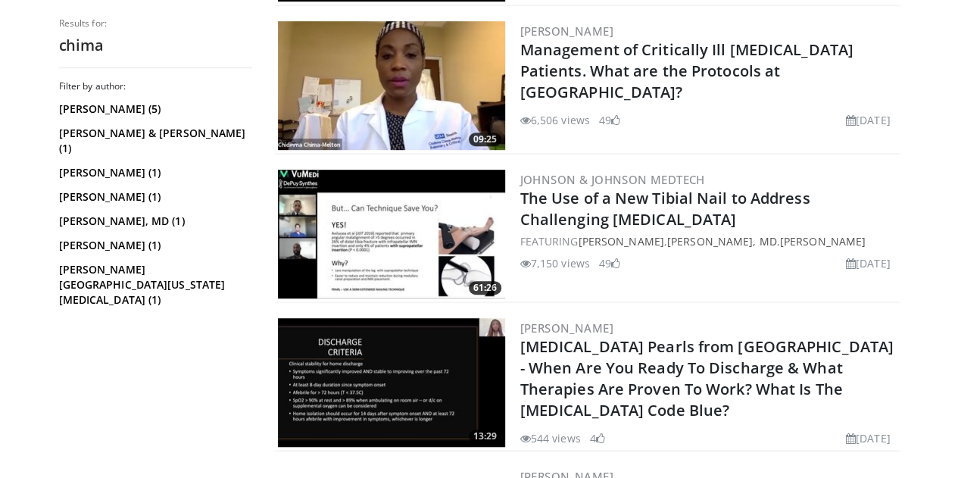
scroll to position [339, 0]
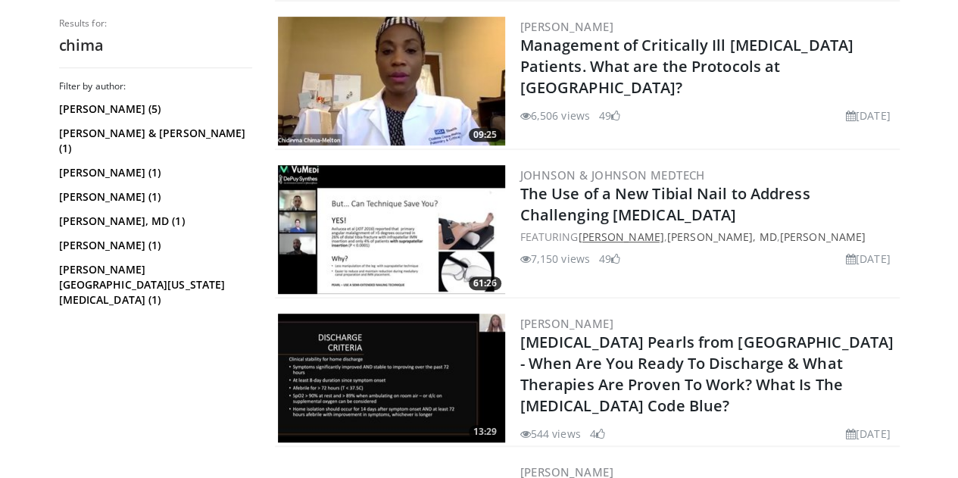
click at [641, 236] on link "[PERSON_NAME]" at bounding box center [621, 237] width 86 height 14
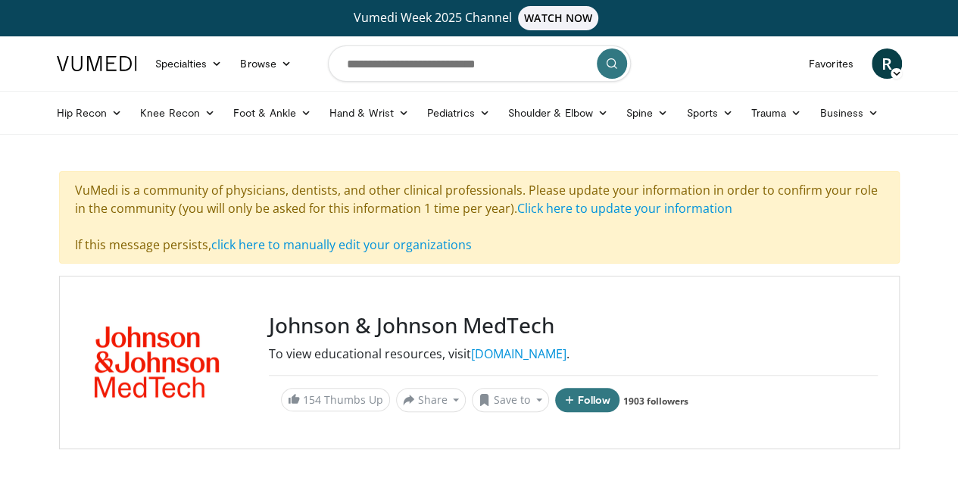
click at [955, 48] on header "Specialties Adult & Family Medicine Allergy, Asthma, Immunology Anesthesiology …" at bounding box center [479, 85] width 958 height 98
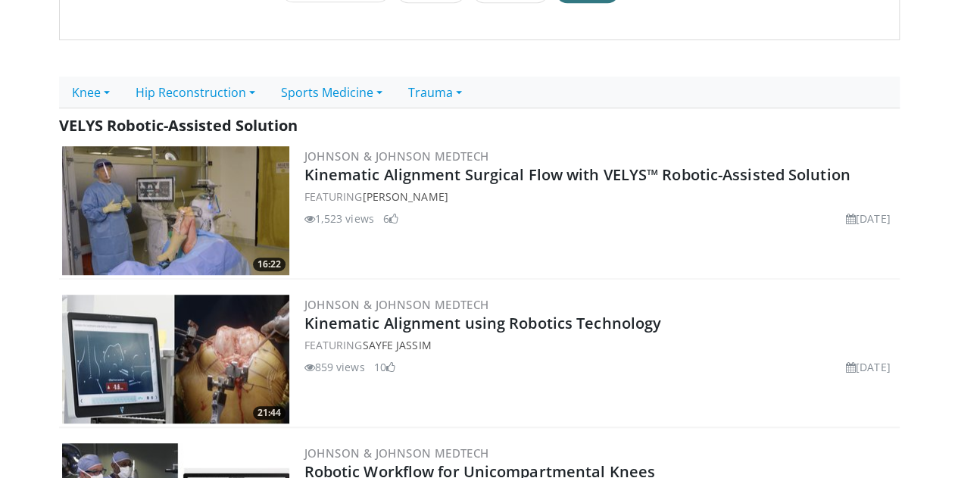
scroll to position [412, 0]
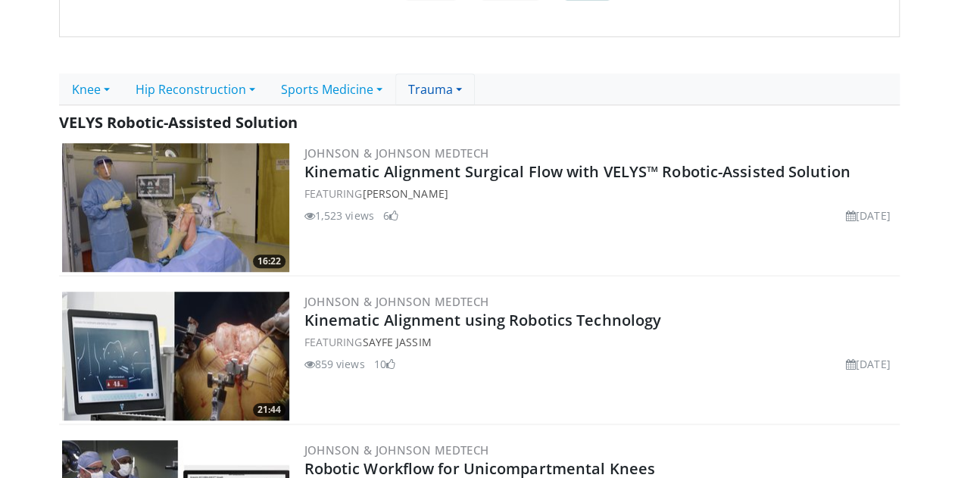
click at [412, 89] on link "Trauma" at bounding box center [435, 89] width 80 height 32
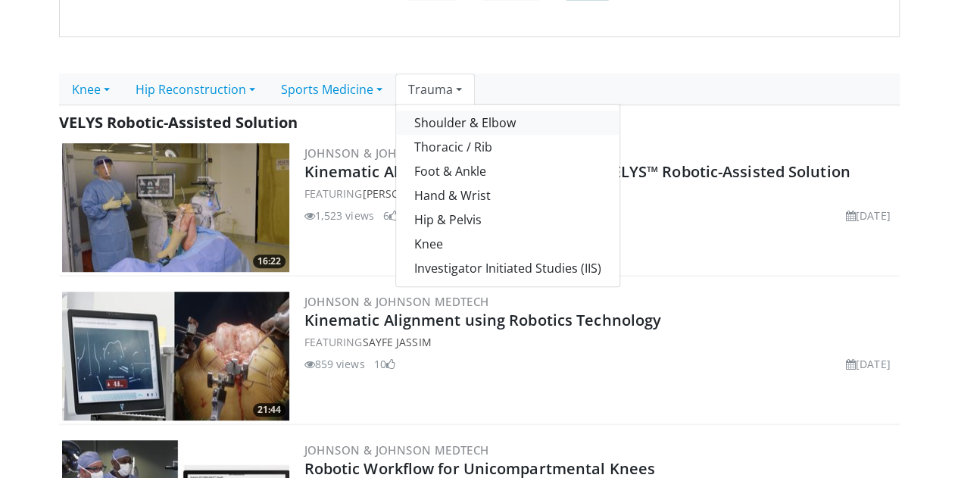
click at [425, 118] on link "Shoulder & Elbow" at bounding box center [507, 123] width 223 height 24
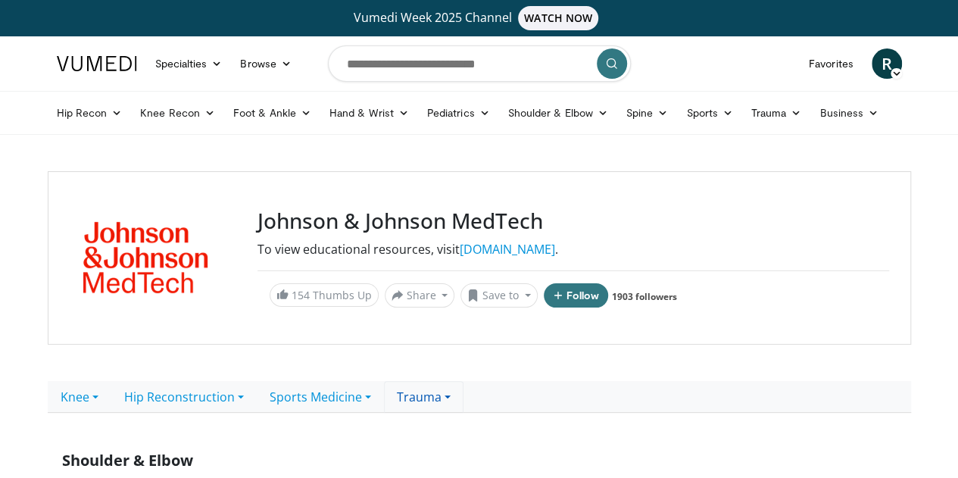
click at [404, 402] on link "Trauma" at bounding box center [424, 397] width 80 height 32
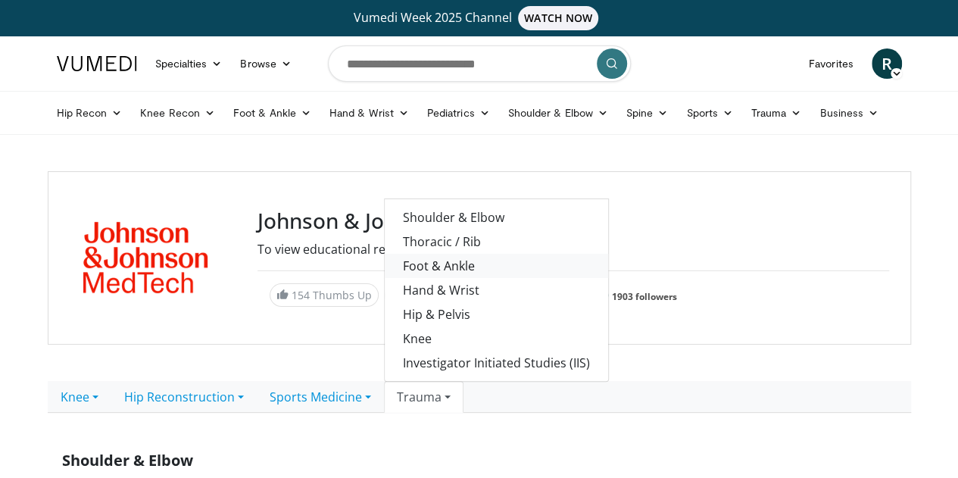
click at [421, 263] on link "Foot & Ankle" at bounding box center [496, 266] width 223 height 24
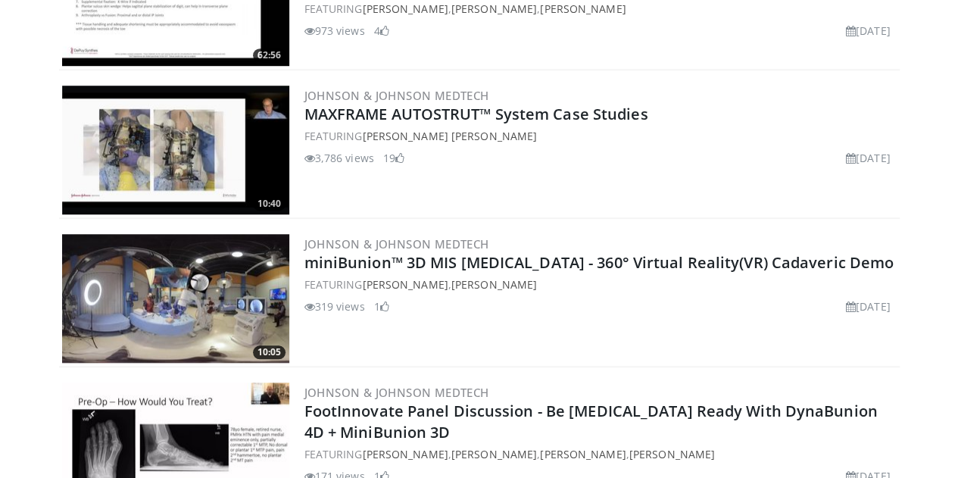
scroll to position [77, 0]
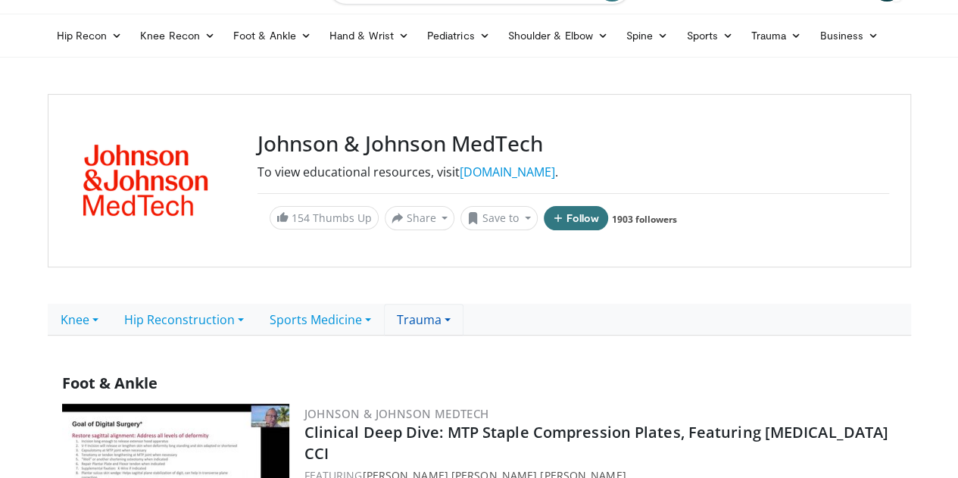
click at [401, 308] on link "Trauma" at bounding box center [424, 320] width 80 height 32
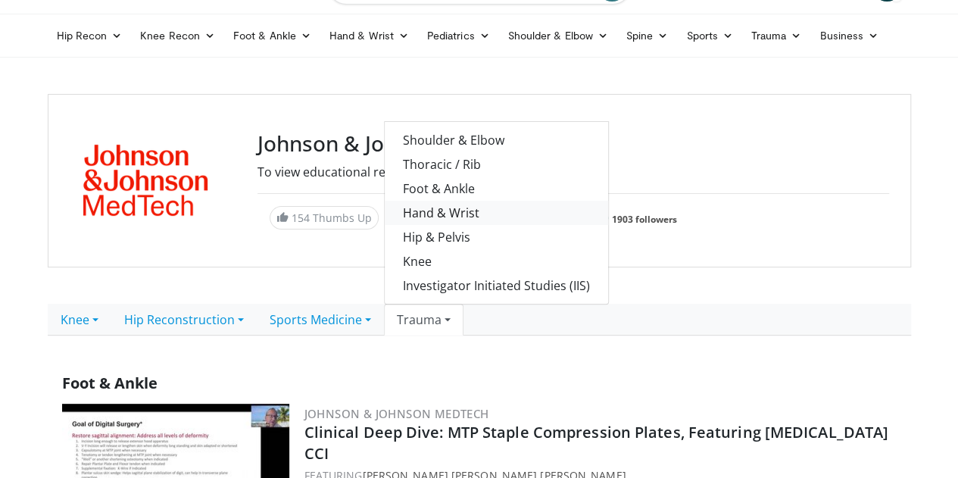
click at [411, 219] on link "Hand & Wrist" at bounding box center [496, 213] width 223 height 24
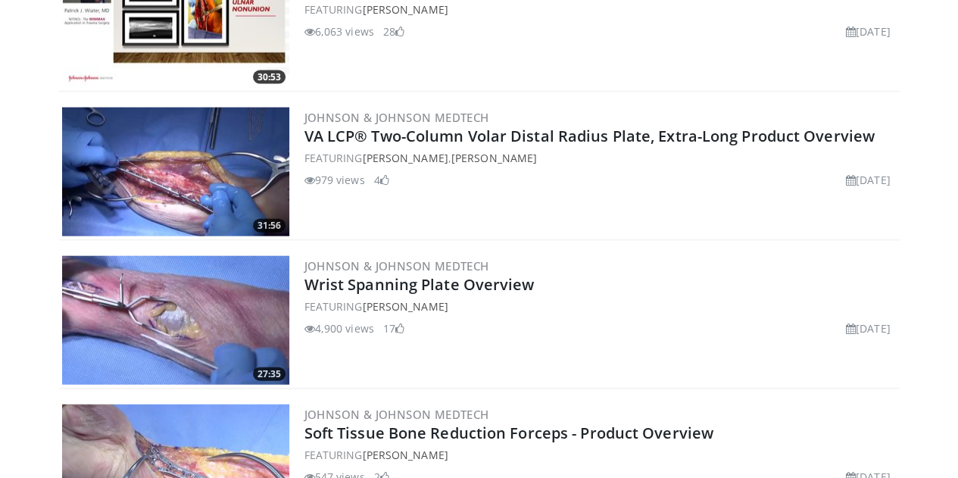
scroll to position [1778, 0]
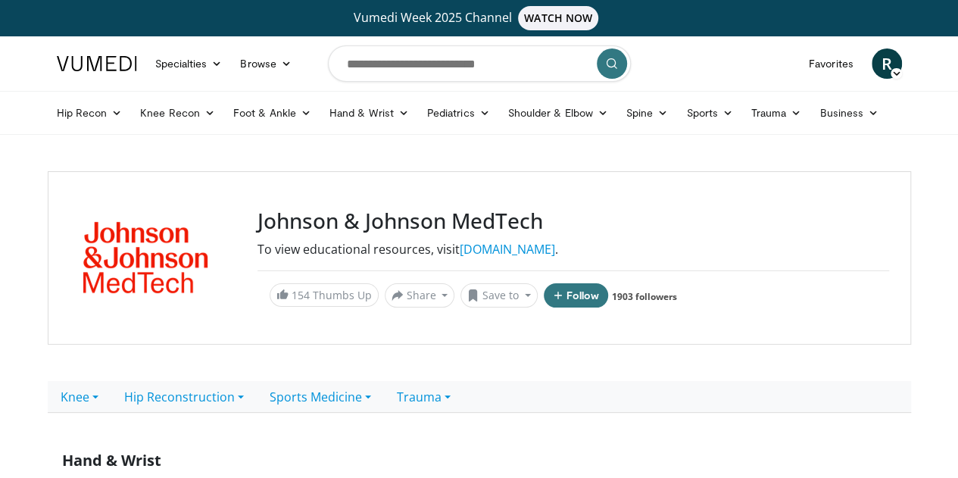
scroll to position [83, 0]
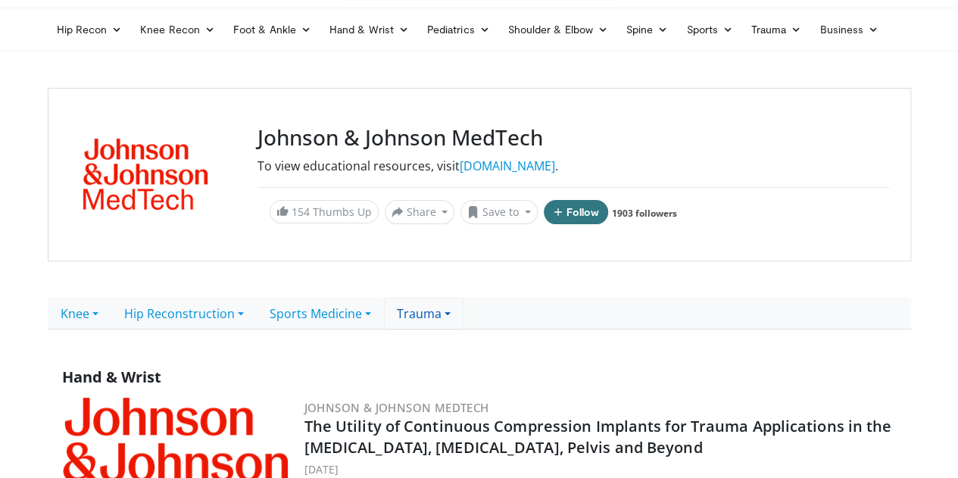
click at [397, 316] on link "Trauma" at bounding box center [424, 314] width 80 height 32
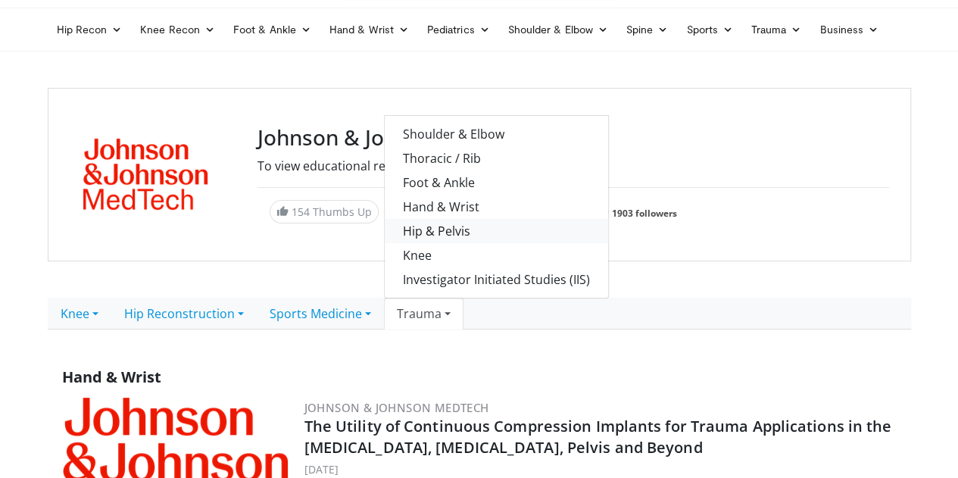
click at [395, 239] on link "Hip & Pelvis" at bounding box center [496, 231] width 223 height 24
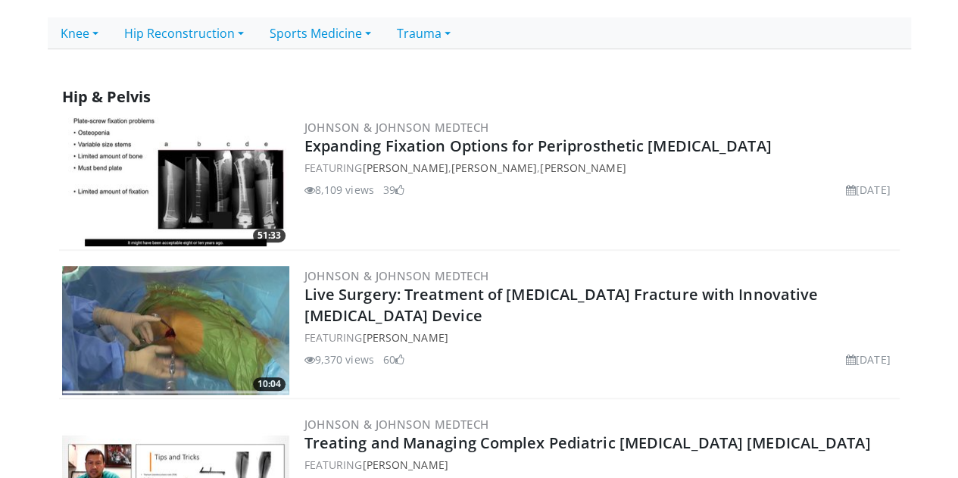
scroll to position [42, 0]
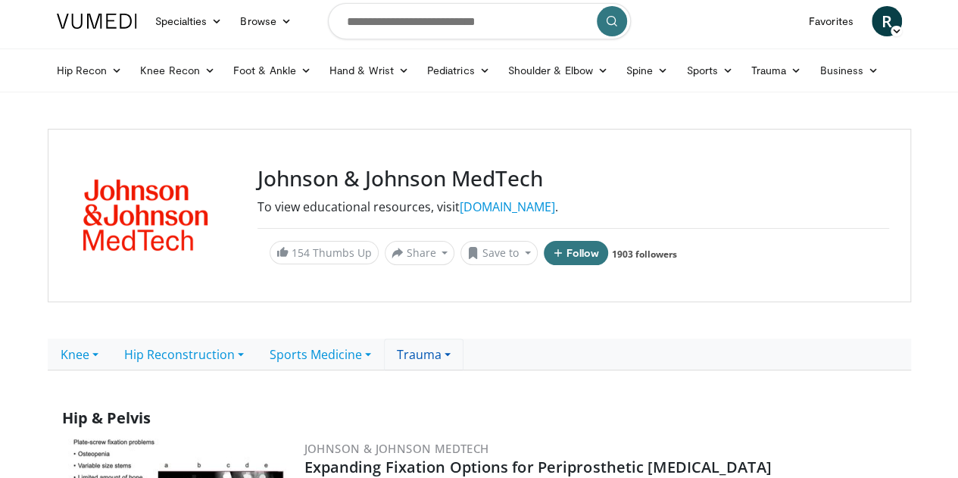
click at [403, 352] on link "Trauma" at bounding box center [424, 355] width 80 height 32
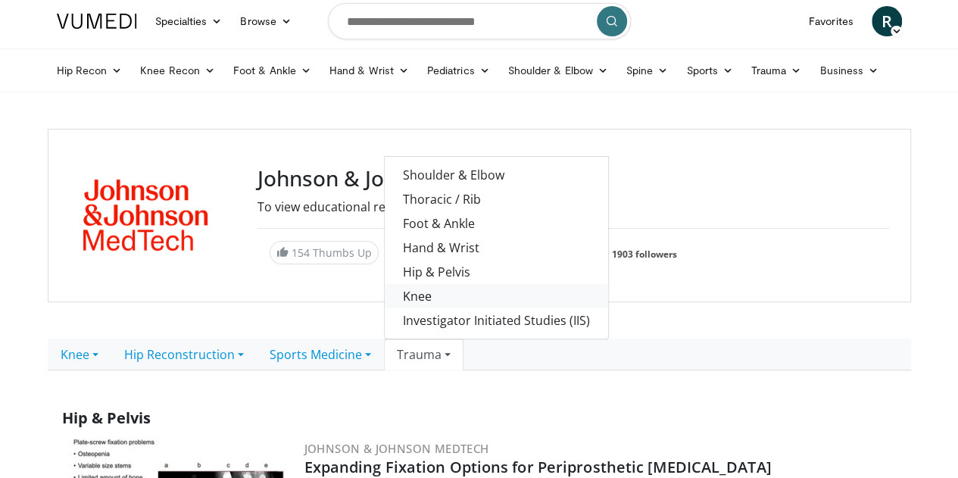
click at [397, 292] on link "Knee" at bounding box center [496, 296] width 223 height 24
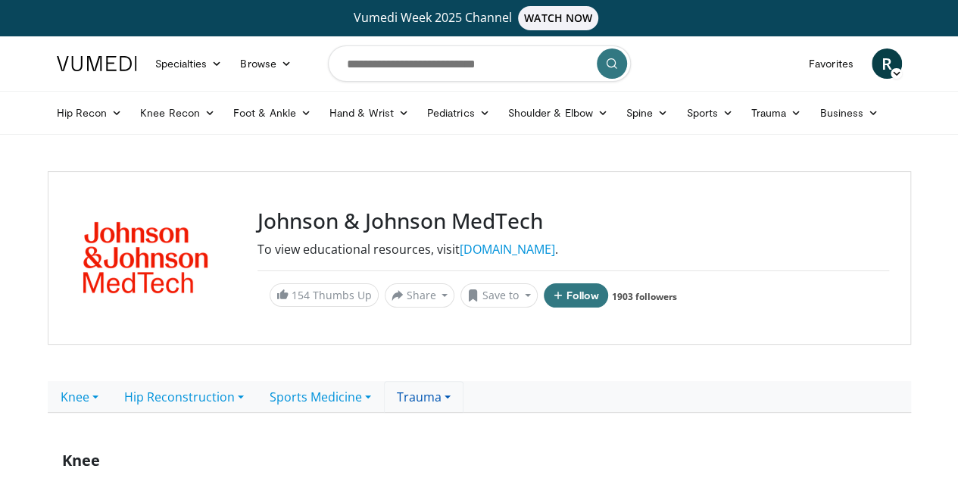
click at [395, 396] on link "Trauma" at bounding box center [424, 397] width 80 height 32
